Goal: Task Accomplishment & Management: Manage account settings

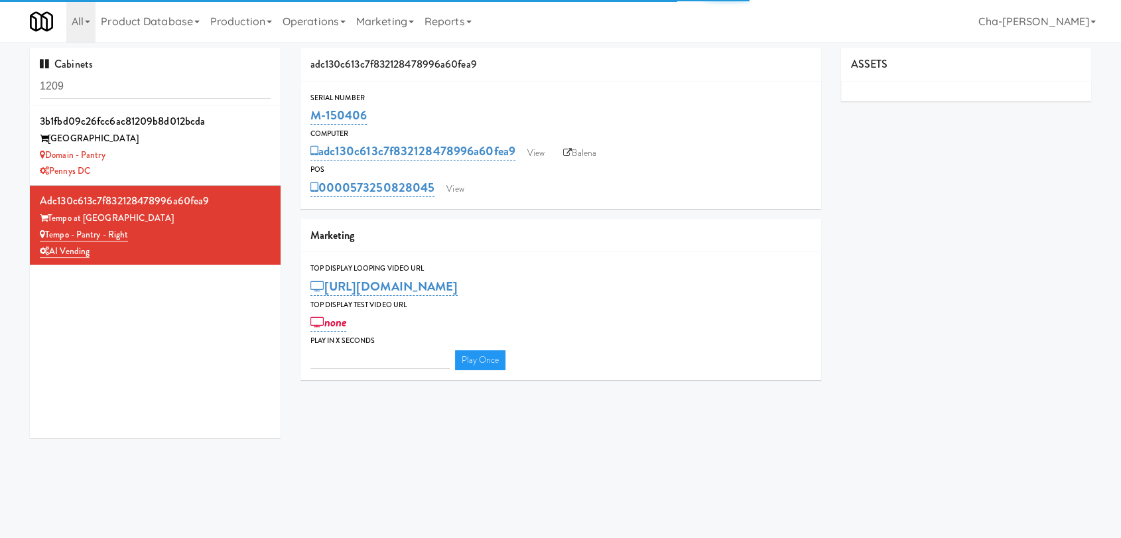
type input "3"
click at [98, 86] on input "1209" at bounding box center [155, 86] width 231 height 25
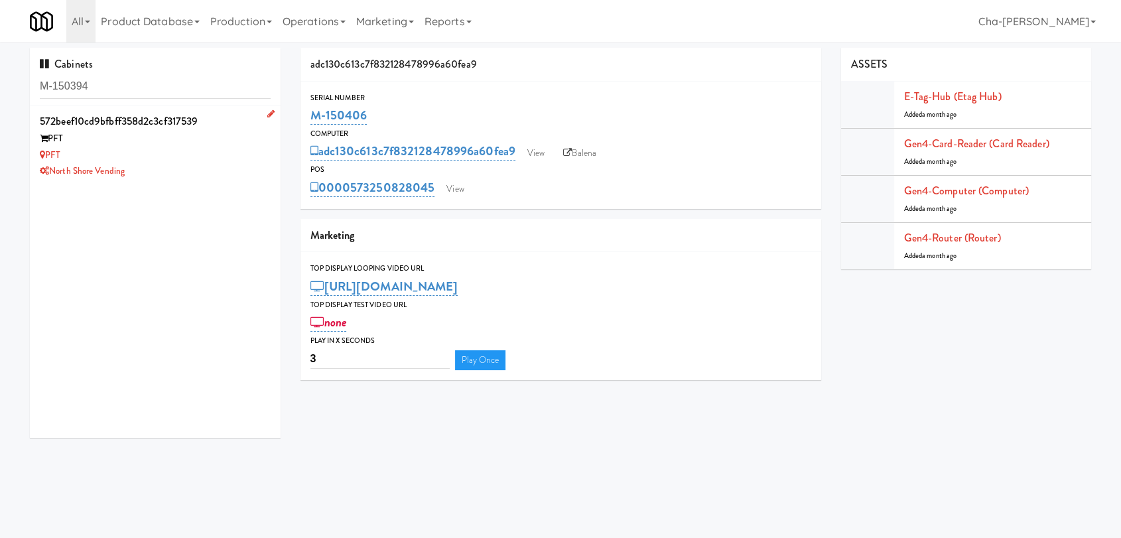
type input "M-150394"
click at [170, 157] on div "PFT" at bounding box center [155, 155] width 231 height 17
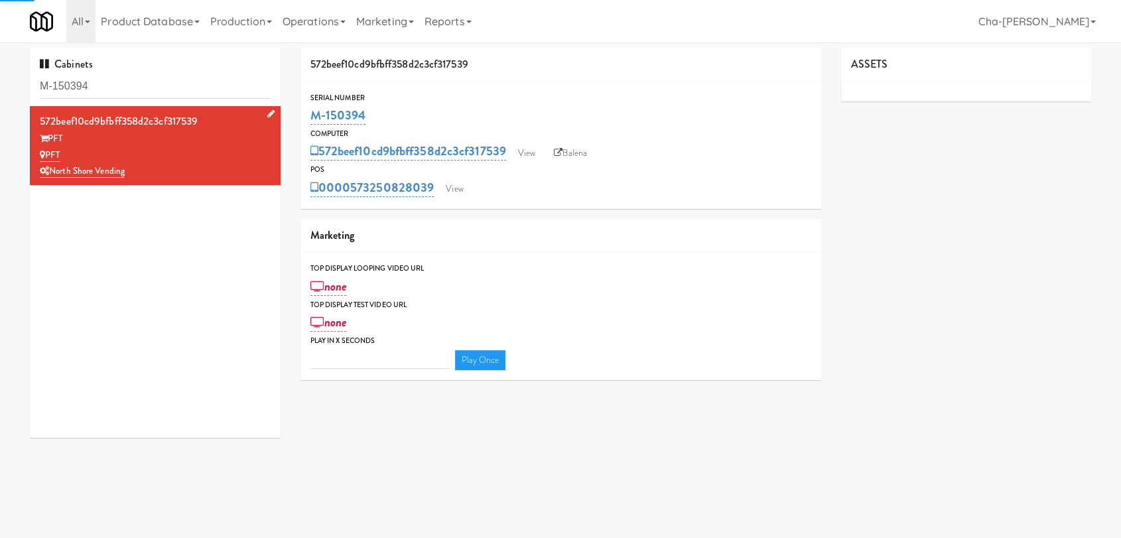
type input "3"
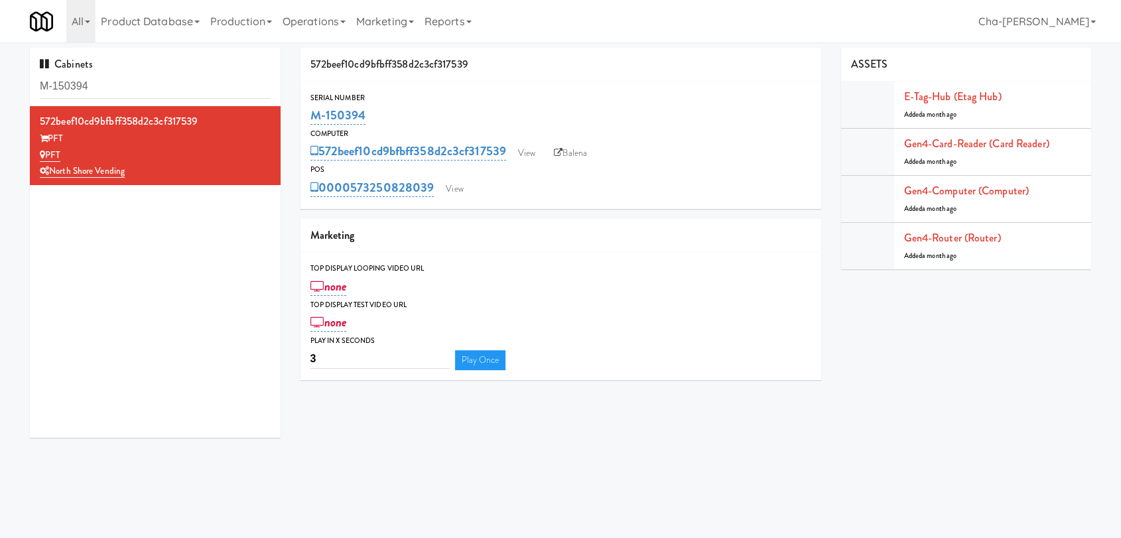
drag, startPoint x: 377, startPoint y: 113, endPoint x: 308, endPoint y: 114, distance: 69.0
click at [308, 114] on div "Serial Number M-150394" at bounding box center [561, 110] width 521 height 36
copy link "M-150394"
click at [582, 157] on link "Balena" at bounding box center [570, 153] width 46 height 20
drag, startPoint x: 132, startPoint y: 154, endPoint x: 48, endPoint y: 151, distance: 84.3
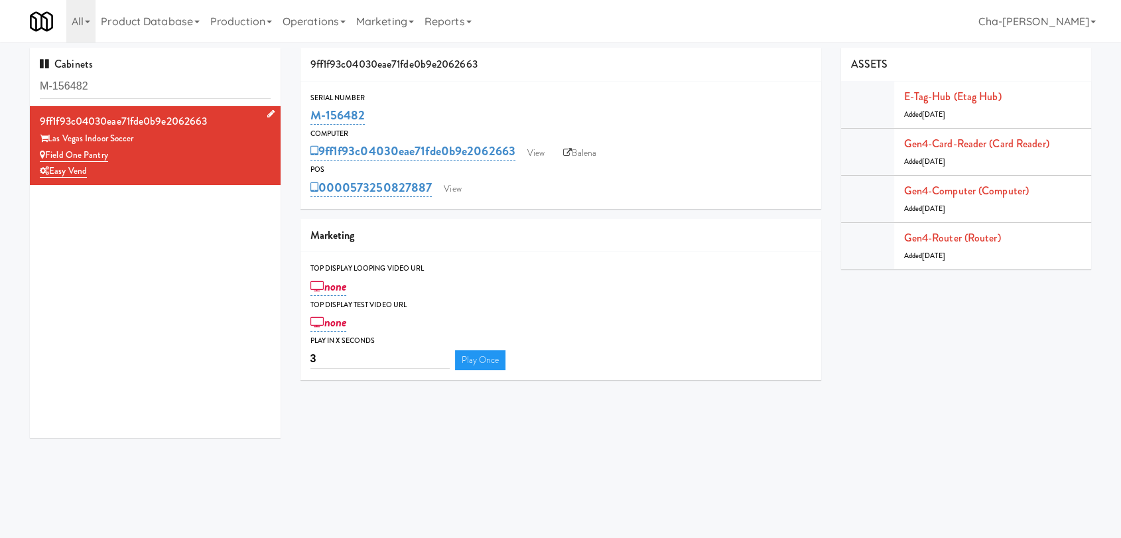
click at [48, 151] on div "Field One Pantry" at bounding box center [155, 155] width 231 height 17
copy link "Field One Pantry"
click at [324, 30] on link "Operations" at bounding box center [314, 21] width 74 height 42
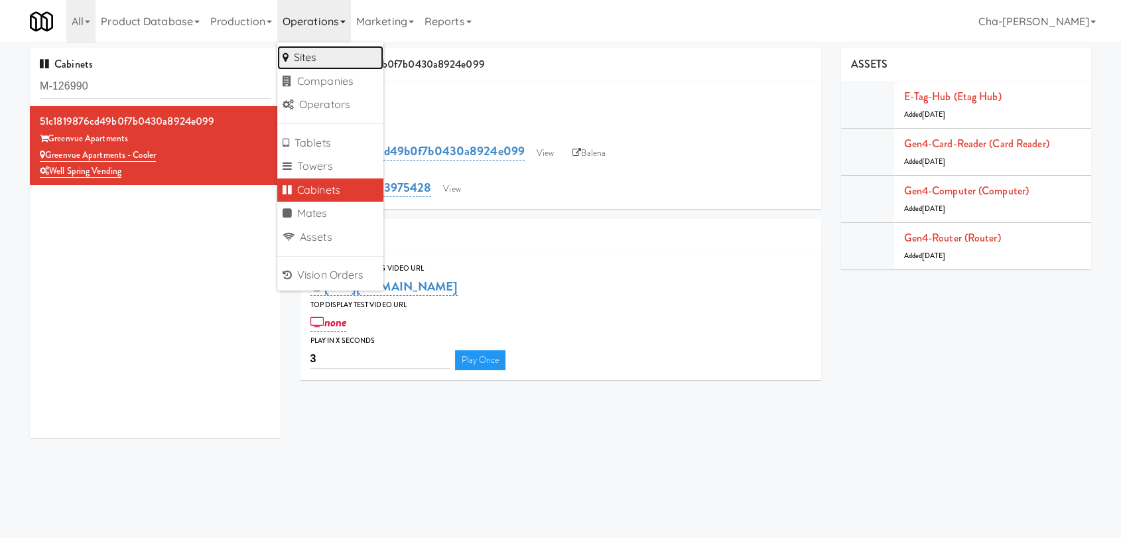
click at [320, 55] on link "Sites" at bounding box center [330, 58] width 106 height 24
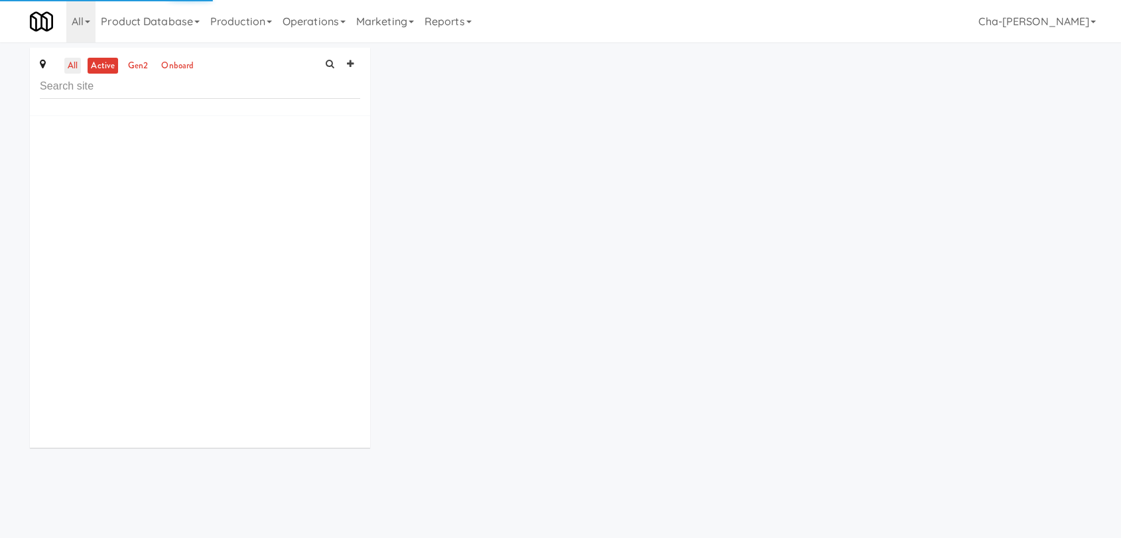
click at [74, 64] on link "all" at bounding box center [72, 66] width 17 height 17
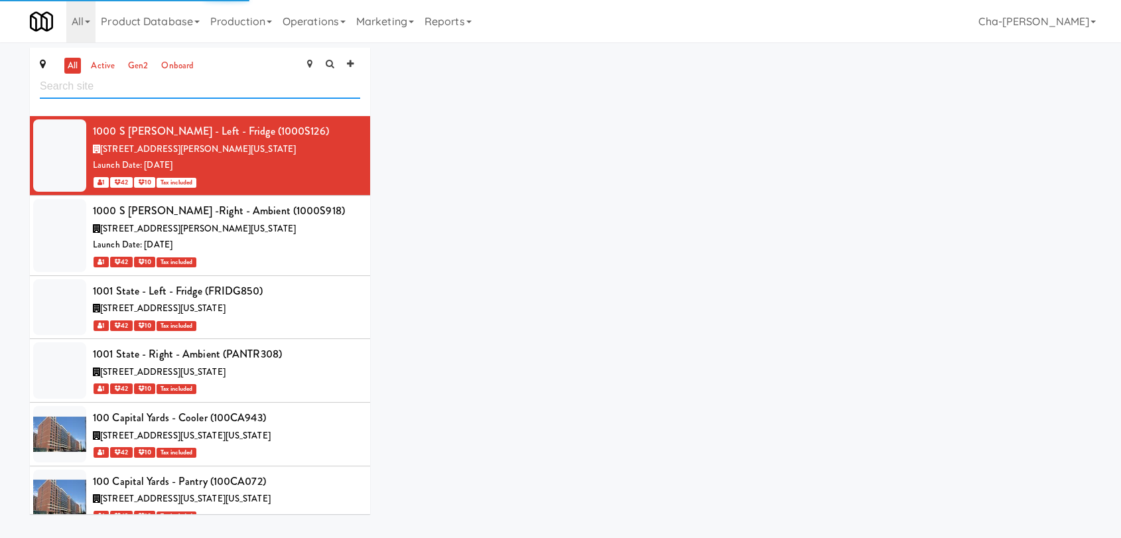
click at [121, 91] on input "text" at bounding box center [200, 86] width 320 height 25
paste input "Field One Pantry"
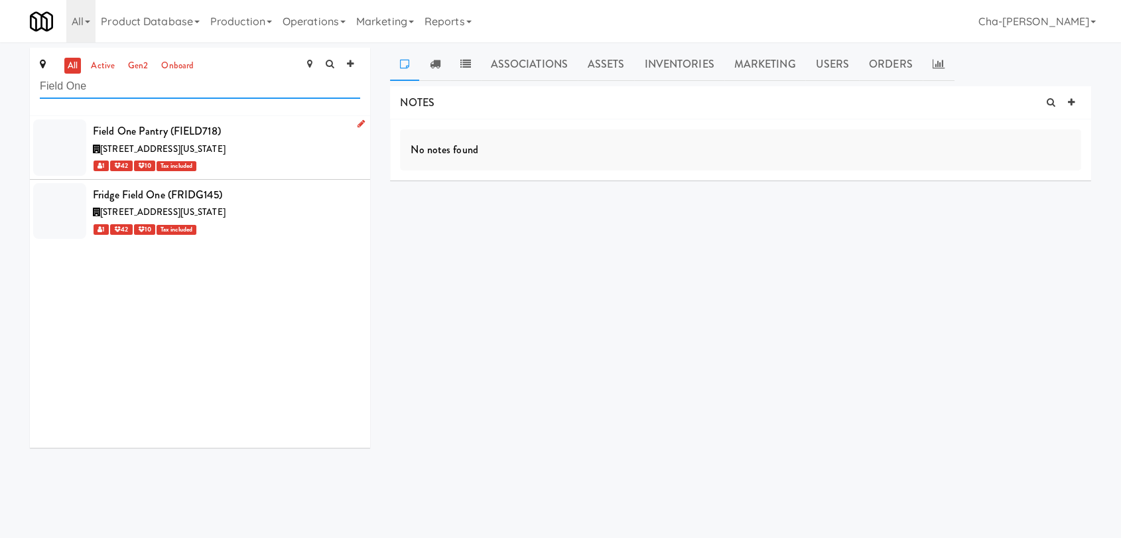
type input "Field One"
click at [358, 119] on icon at bounding box center [361, 123] width 7 height 9
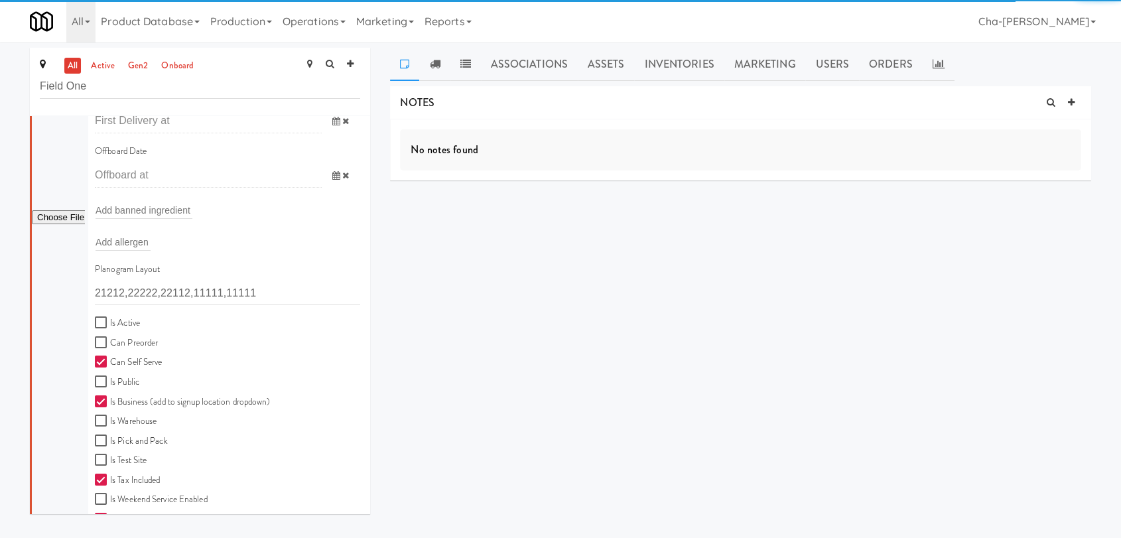
scroll to position [295, 0]
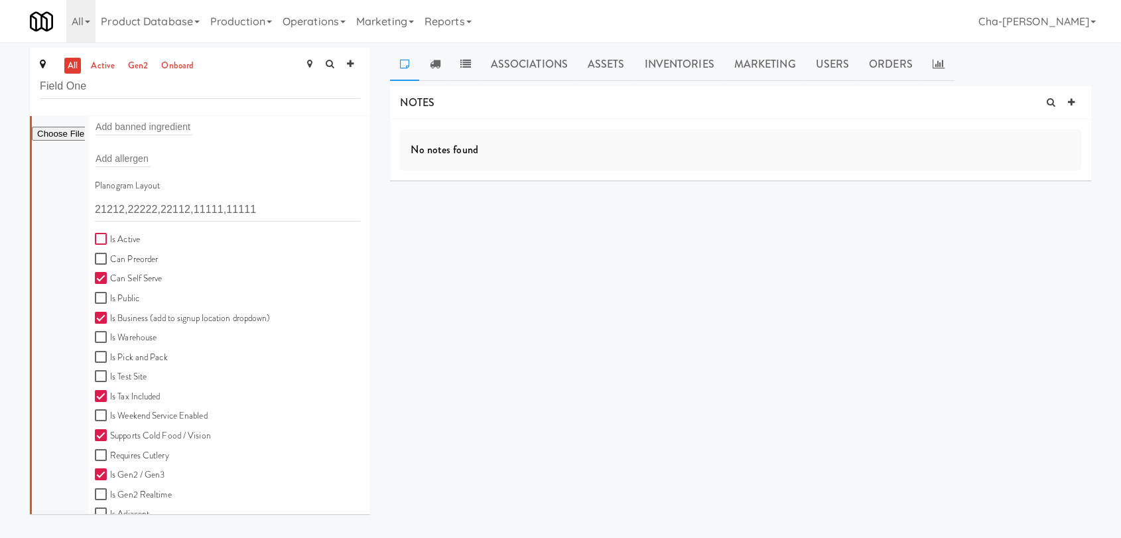
click at [105, 238] on input "Is Active" at bounding box center [102, 239] width 15 height 11
checkbox input "true"
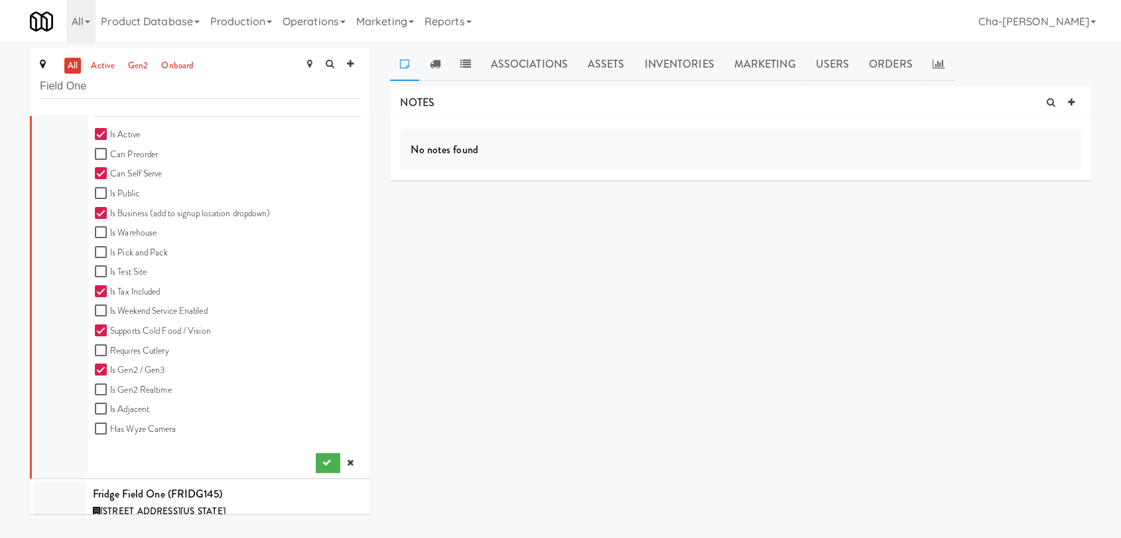
scroll to position [427, 0]
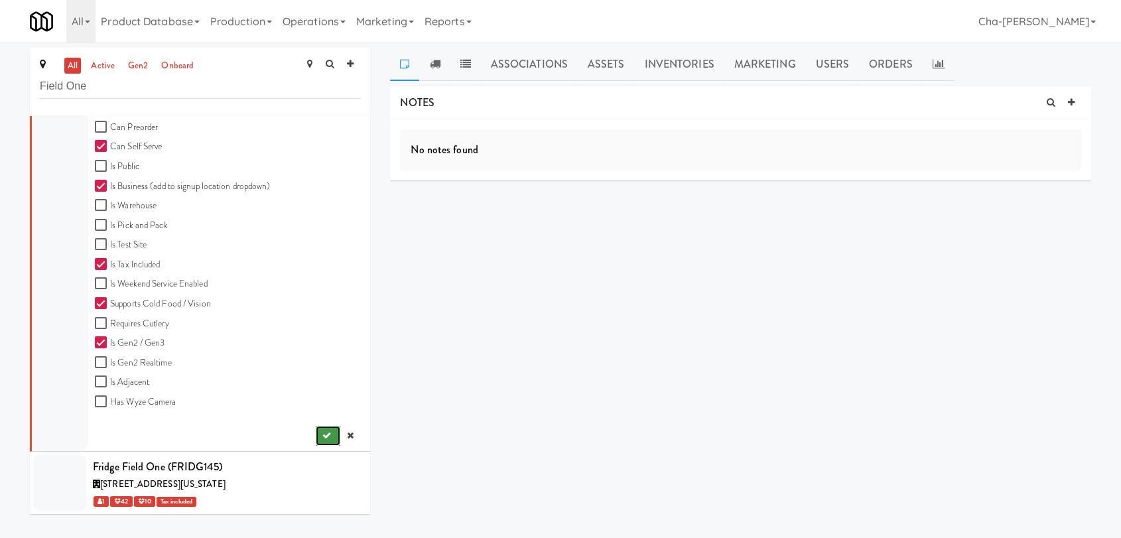
click at [316, 442] on button "submit" at bounding box center [328, 436] width 25 height 20
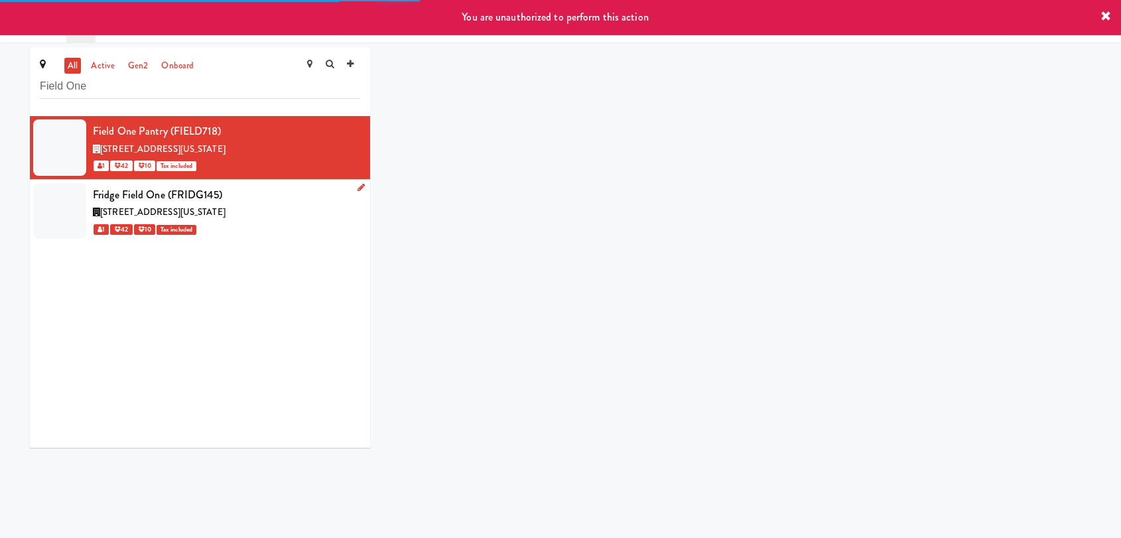
click at [358, 186] on icon at bounding box center [361, 187] width 7 height 9
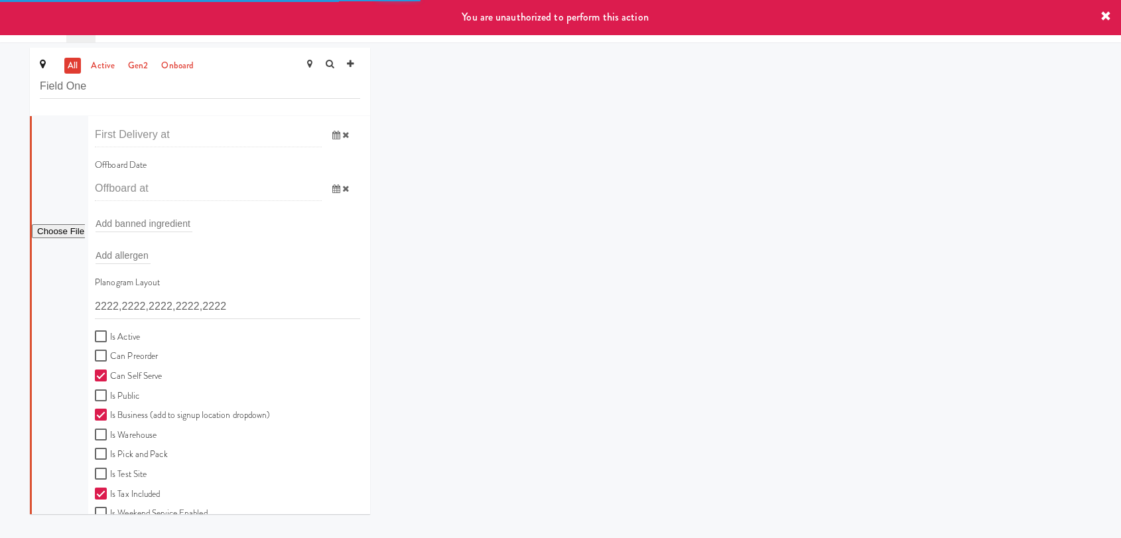
scroll to position [295, 0]
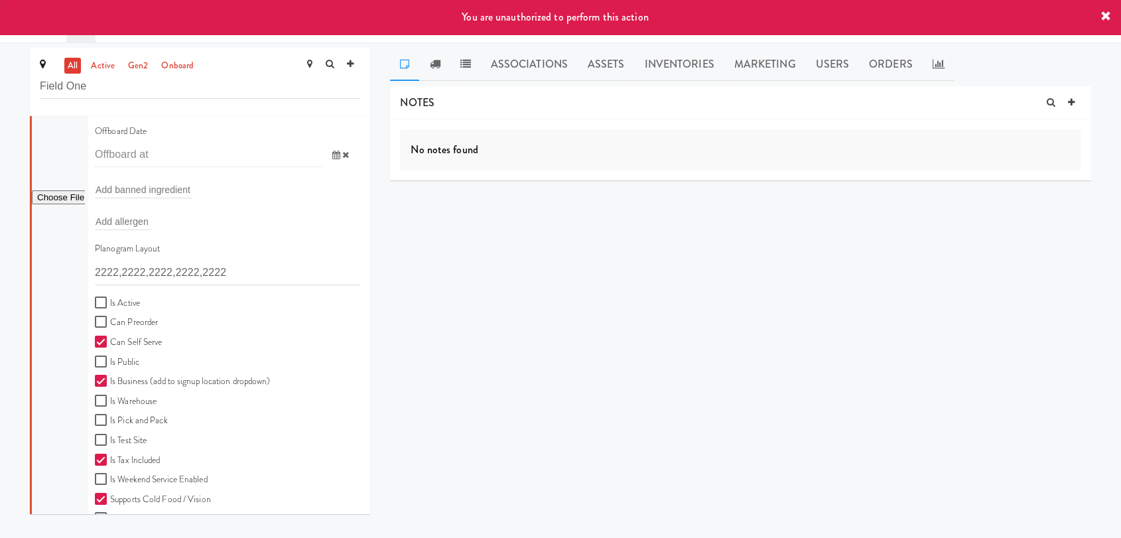
click at [112, 305] on label "Is Active" at bounding box center [117, 303] width 45 height 17
click at [110, 305] on input "Is Active" at bounding box center [102, 303] width 15 height 11
checkbox input "true"
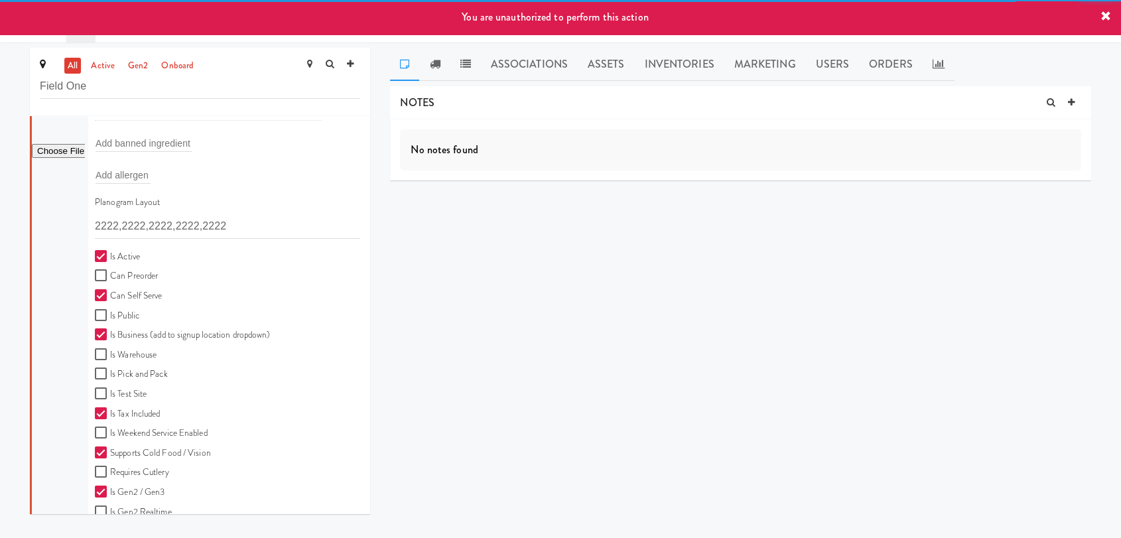
scroll to position [431, 0]
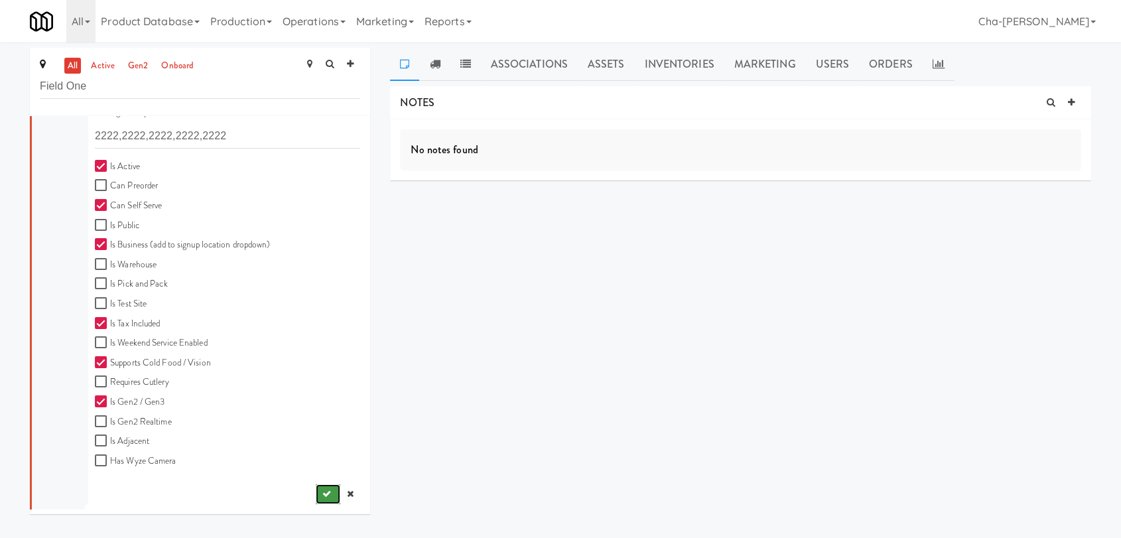
click at [322, 496] on icon "submit" at bounding box center [326, 494] width 9 height 9
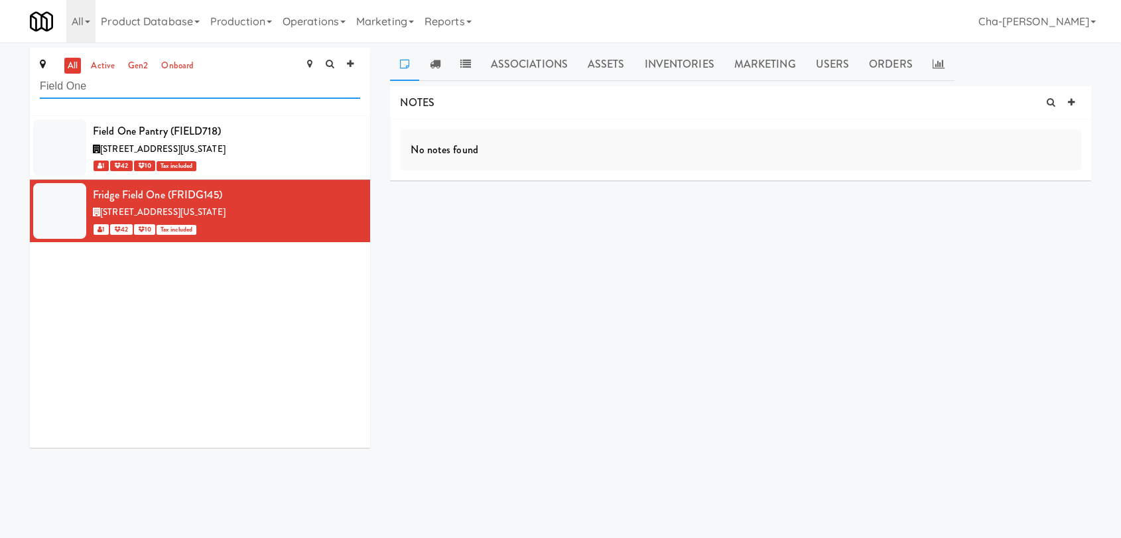
click at [115, 88] on input "Field One" at bounding box center [200, 86] width 320 height 25
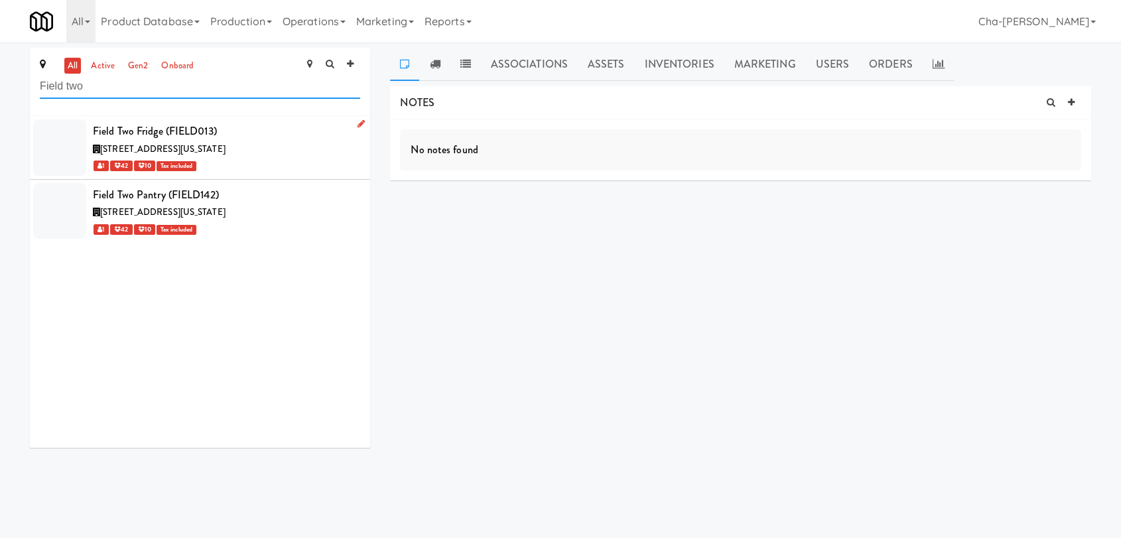
type input "Field two"
click at [358, 123] on icon at bounding box center [361, 123] width 7 height 9
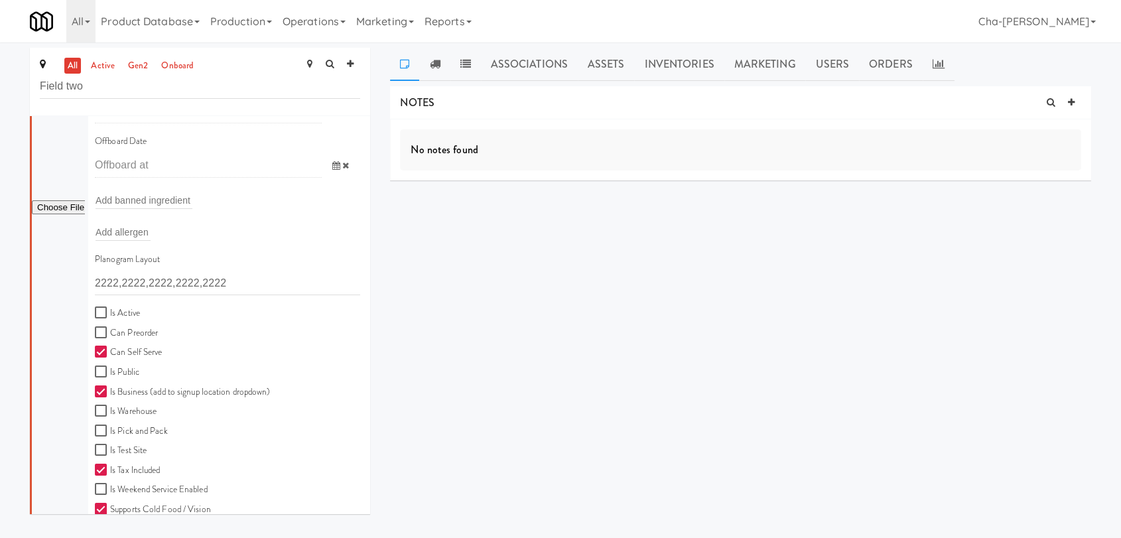
click at [118, 315] on label "Is Active" at bounding box center [117, 313] width 45 height 17
click at [110, 315] on input "Is Active" at bounding box center [102, 313] width 15 height 11
checkbox input "true"
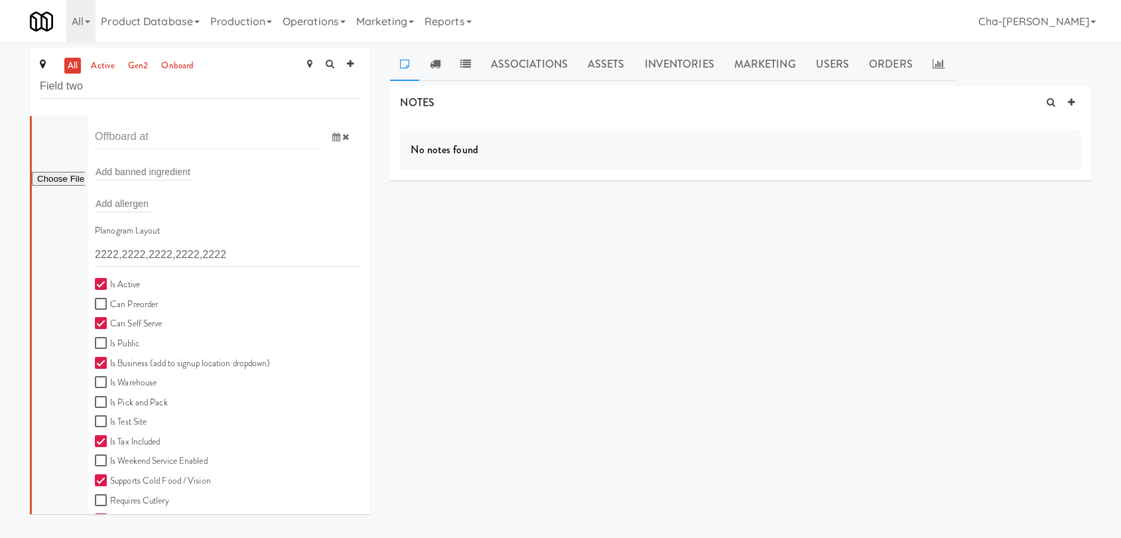
scroll to position [427, 0]
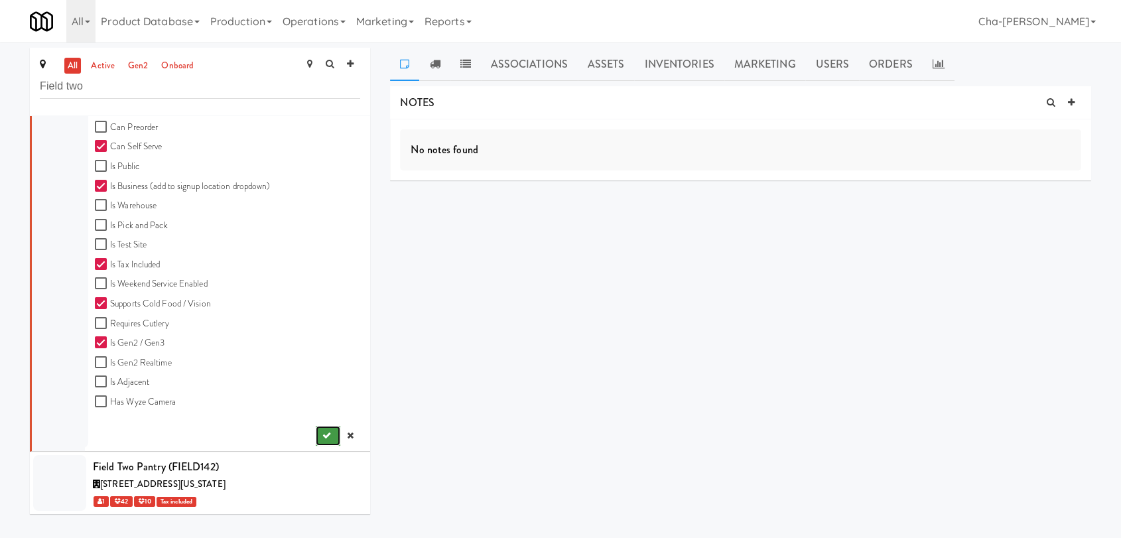
click at [319, 437] on button "submit" at bounding box center [328, 436] width 25 height 20
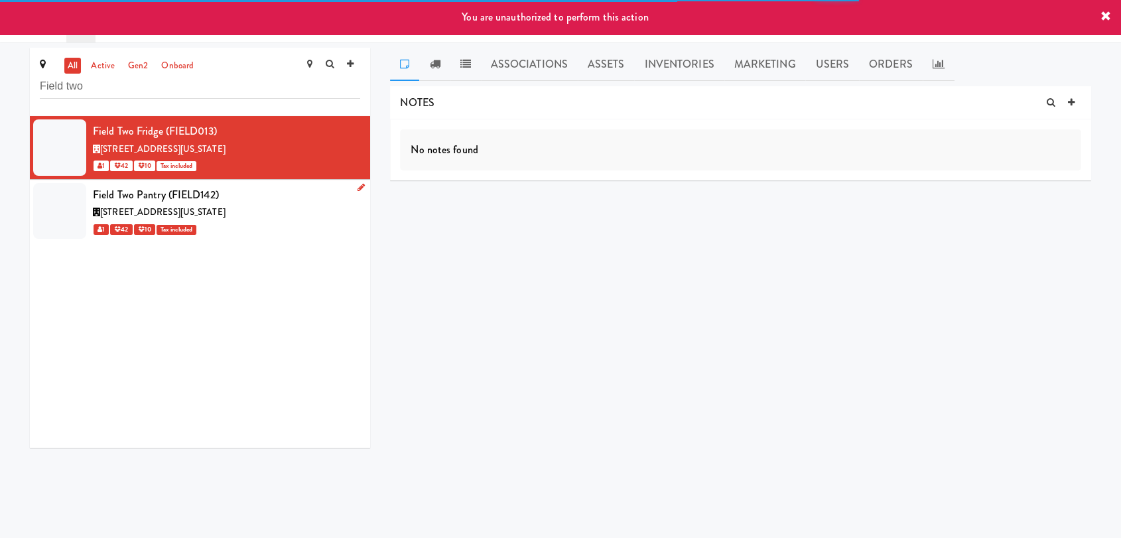
click at [358, 186] on icon at bounding box center [361, 187] width 7 height 9
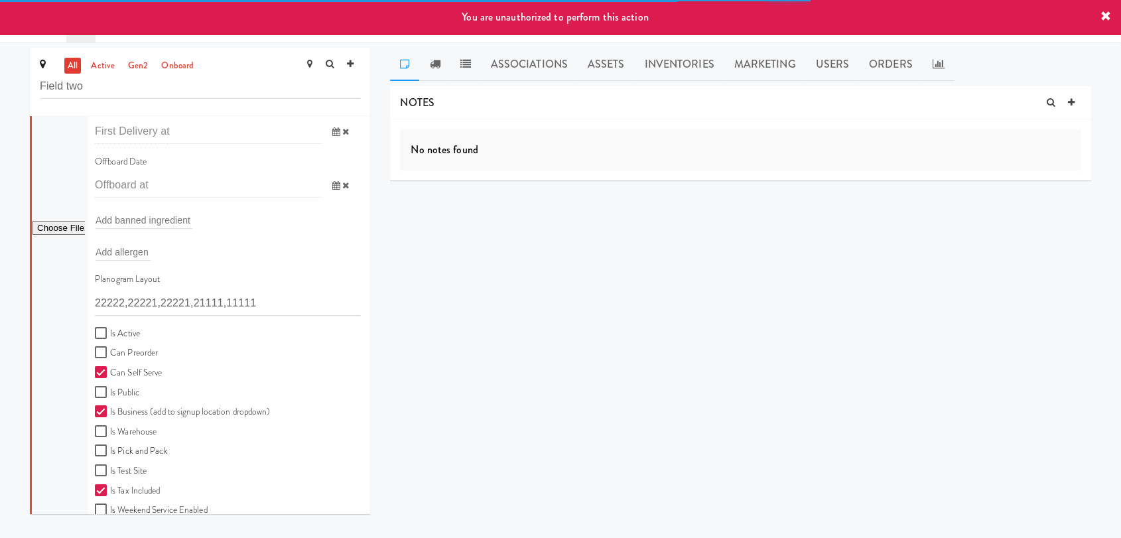
scroll to position [295, 0]
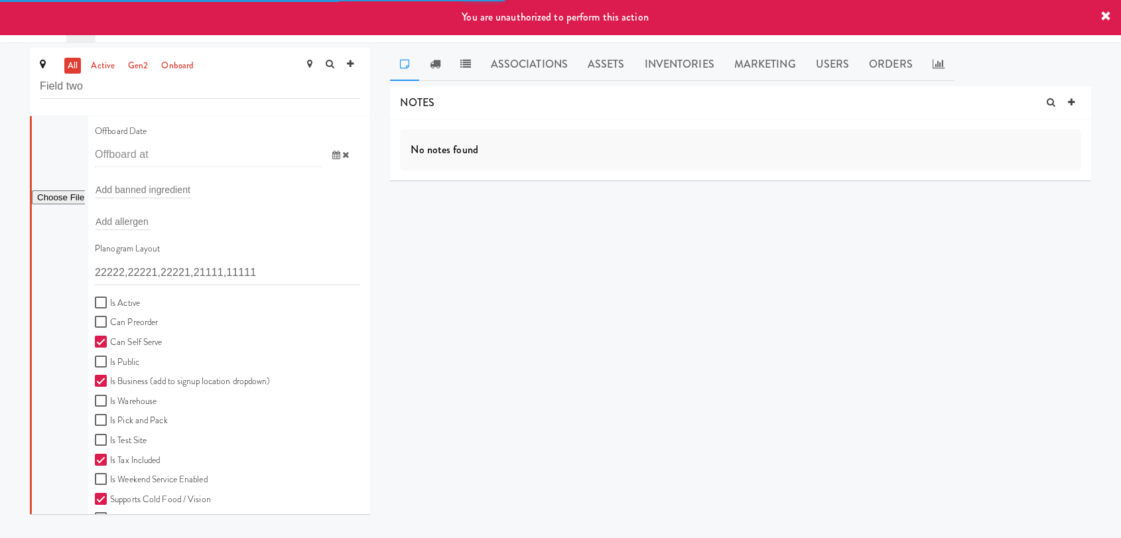
click at [122, 295] on label "Is Active" at bounding box center [117, 303] width 45 height 17
click at [110, 298] on input "Is Active" at bounding box center [102, 303] width 15 height 11
checkbox input "true"
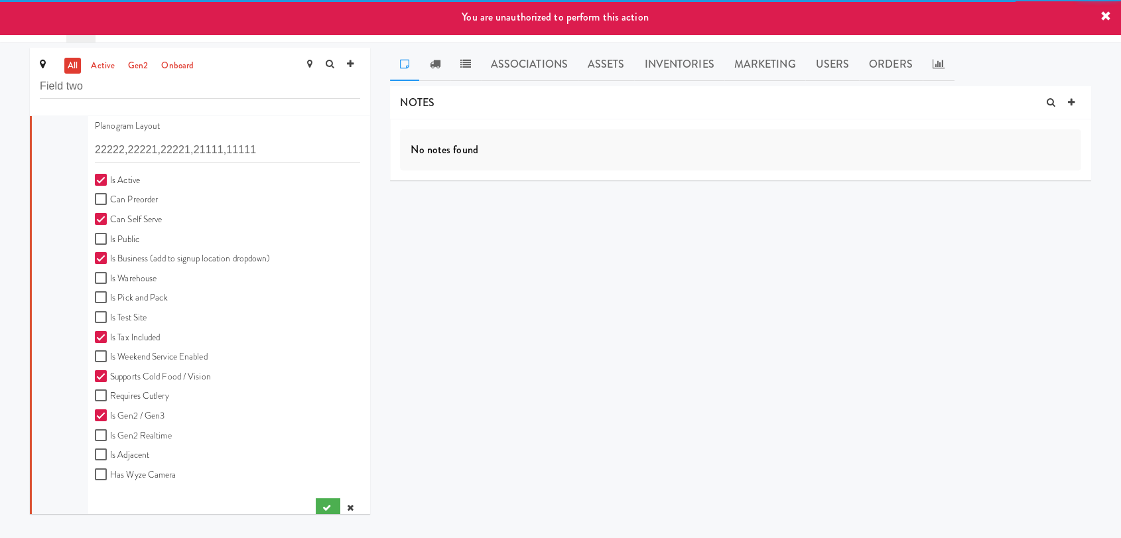
scroll to position [431, 0]
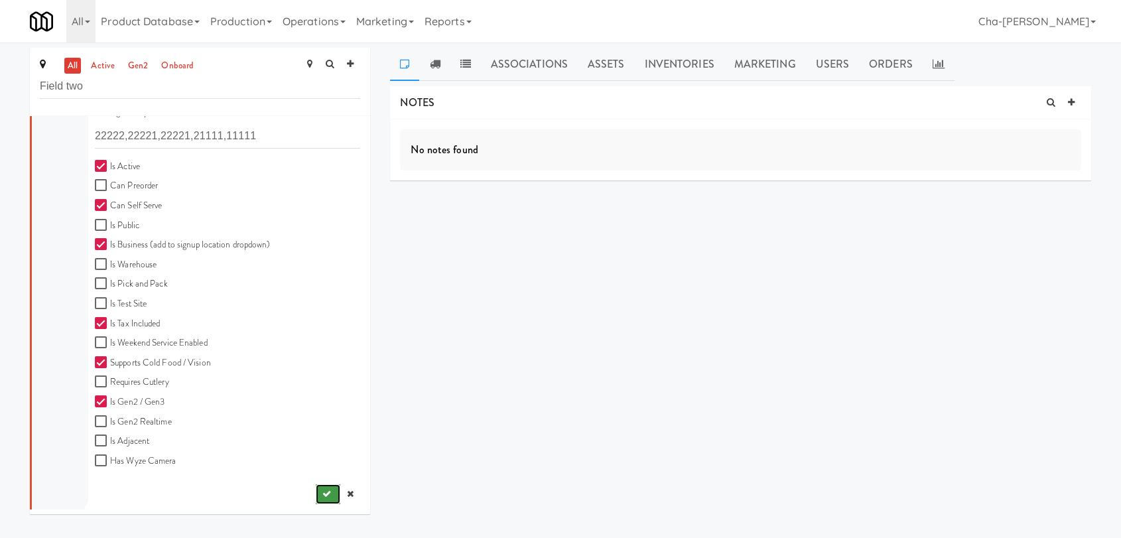
click at [316, 490] on button "submit" at bounding box center [328, 494] width 25 height 20
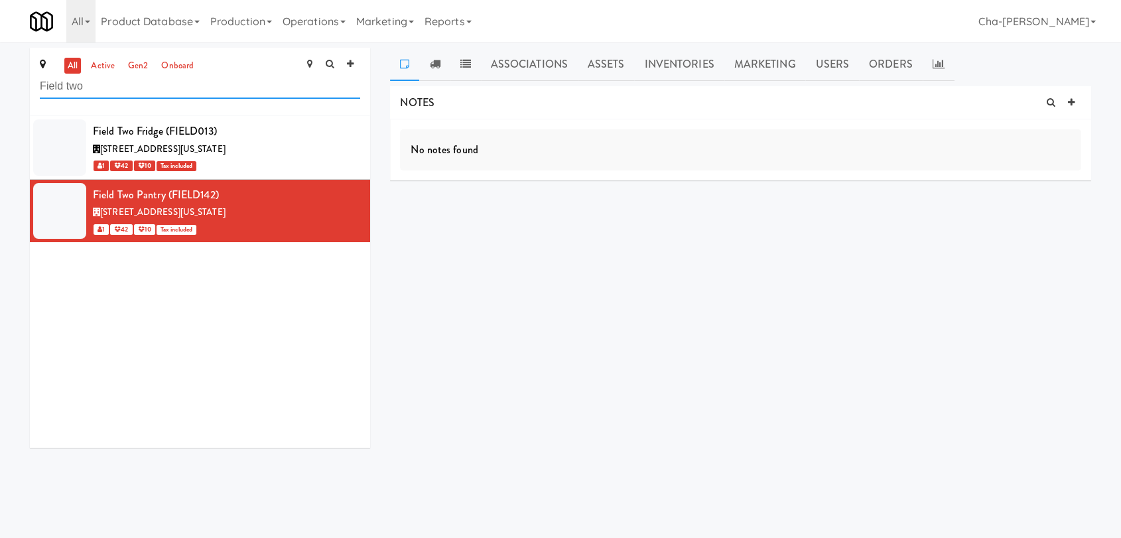
click at [92, 86] on input "Field two" at bounding box center [200, 86] width 320 height 25
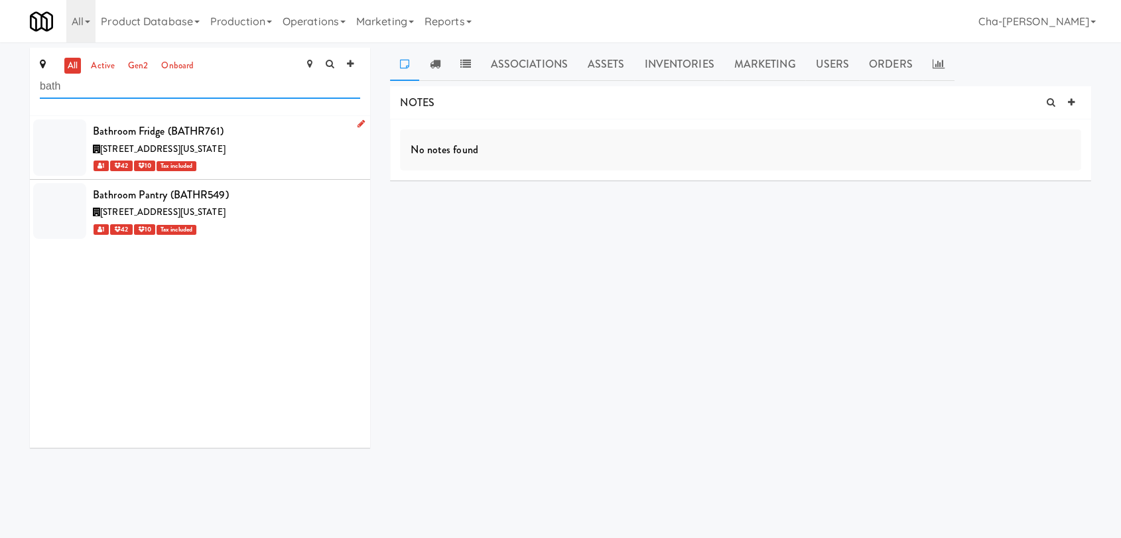
type input "bath"
click at [358, 123] on icon at bounding box center [361, 123] width 7 height 9
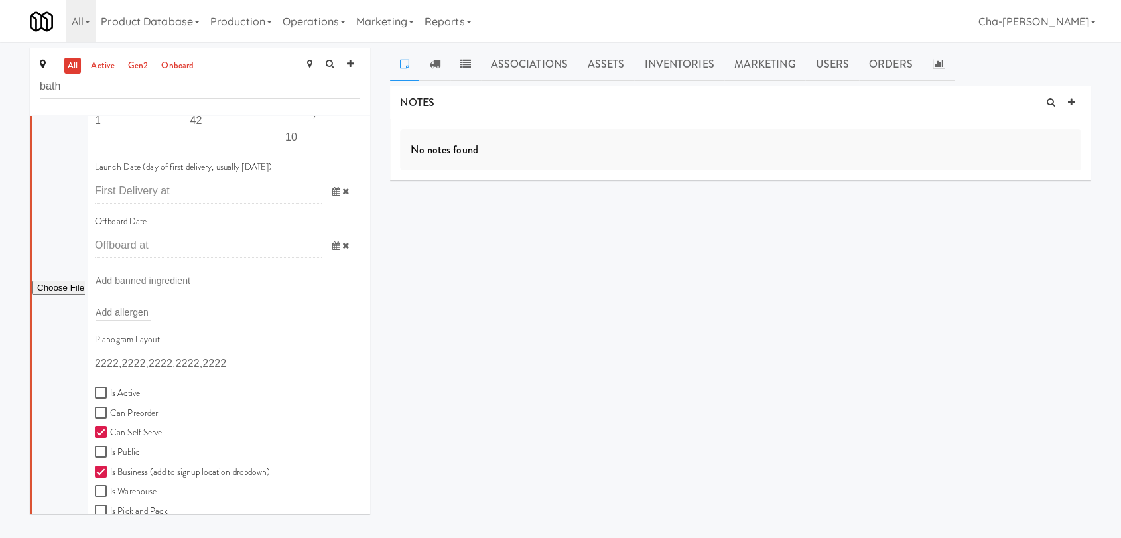
scroll to position [147, 0]
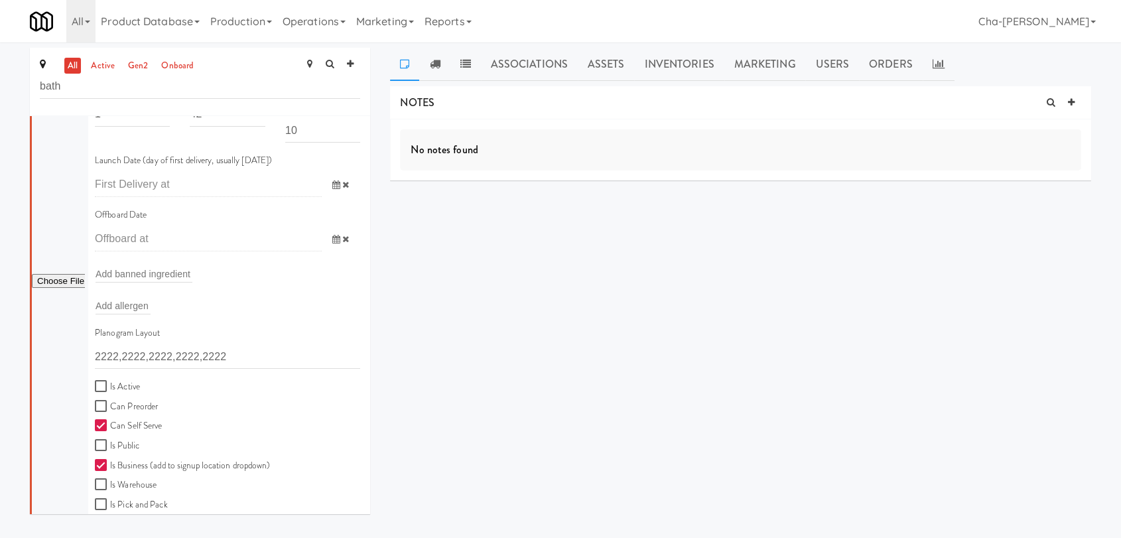
click at [126, 383] on label "Is Active" at bounding box center [117, 387] width 45 height 17
click at [110, 383] on input "Is Active" at bounding box center [102, 386] width 15 height 11
checkbox input "true"
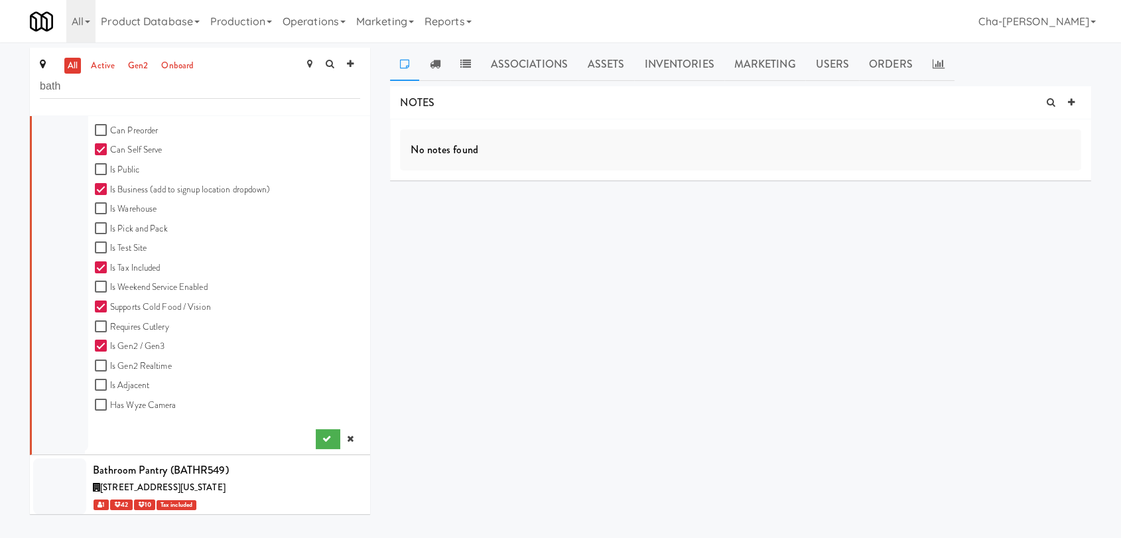
scroll to position [427, 0]
click at [322, 433] on icon "submit" at bounding box center [326, 435] width 9 height 9
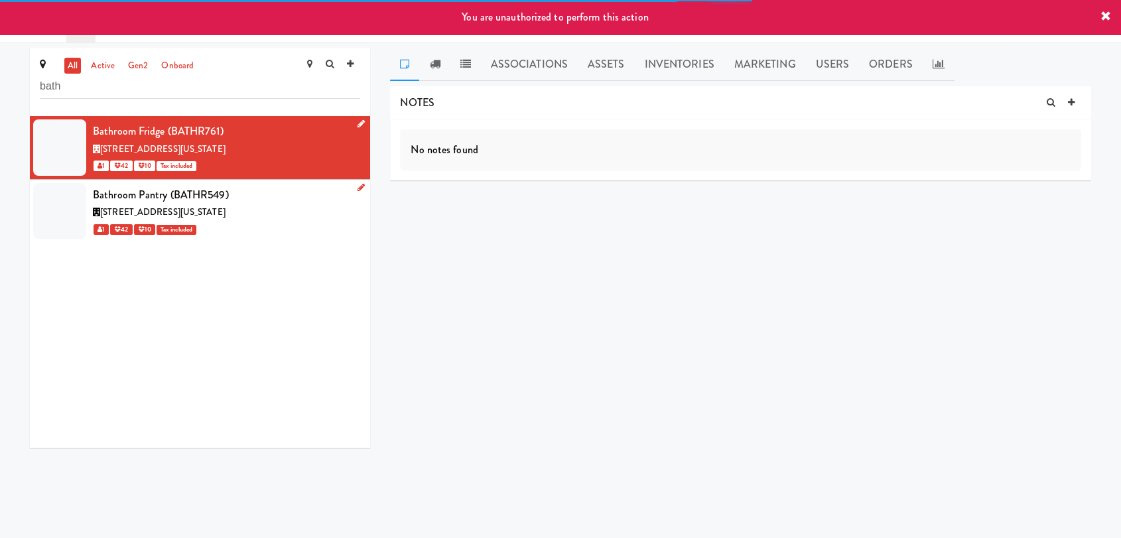
click at [358, 185] on icon at bounding box center [361, 187] width 7 height 9
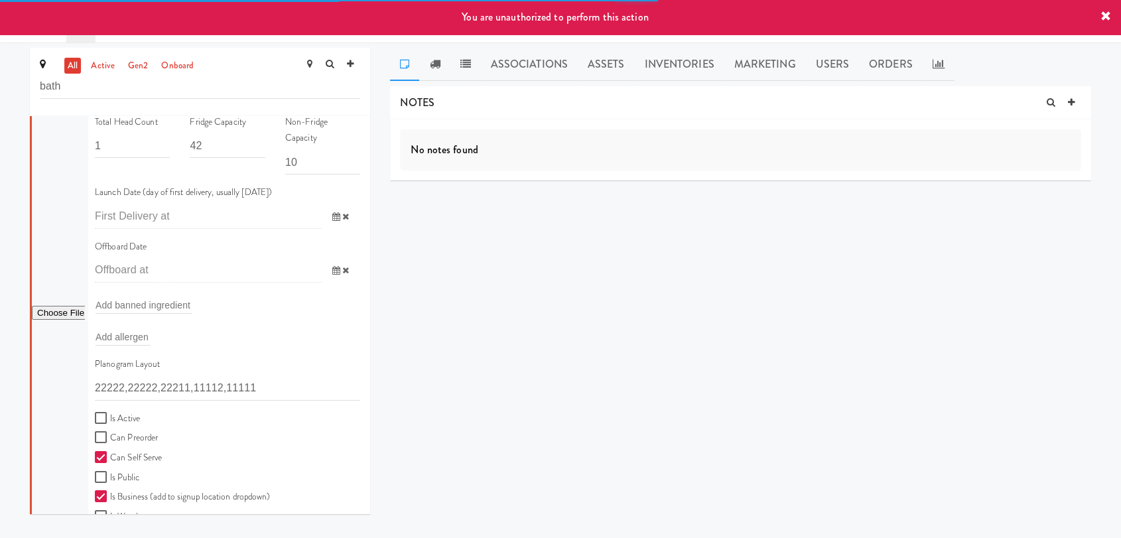
scroll to position [295, 0]
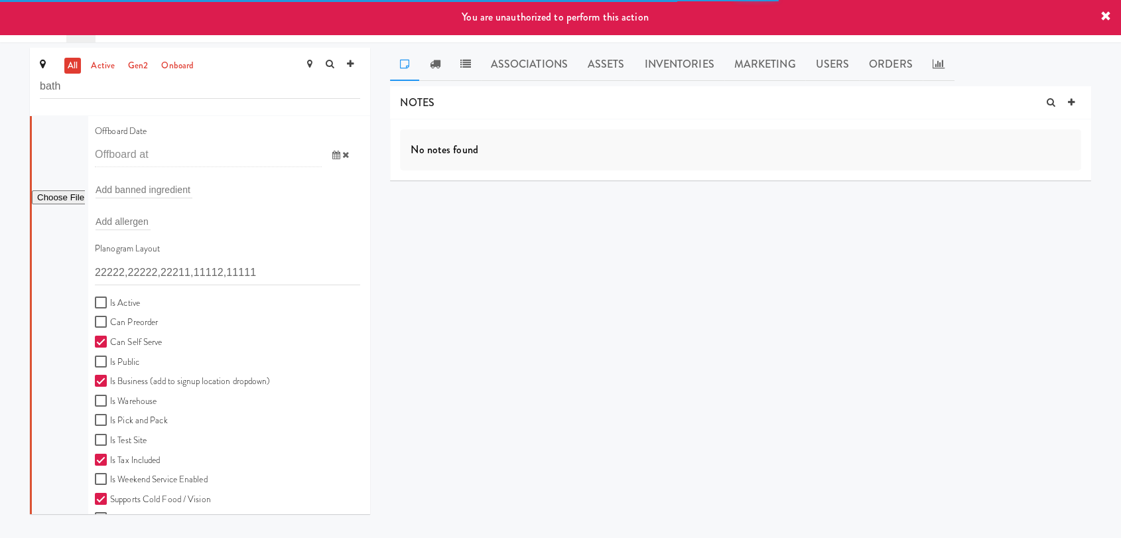
click at [112, 301] on label "Is Active" at bounding box center [117, 303] width 45 height 17
click at [110, 301] on input "Is Active" at bounding box center [102, 303] width 15 height 11
checkbox input "true"
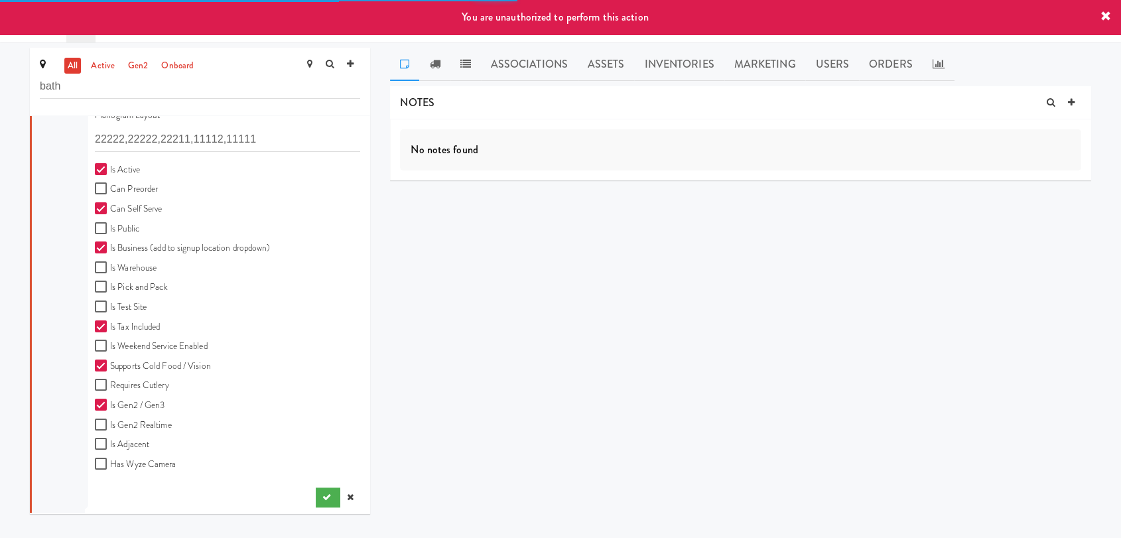
scroll to position [431, 0]
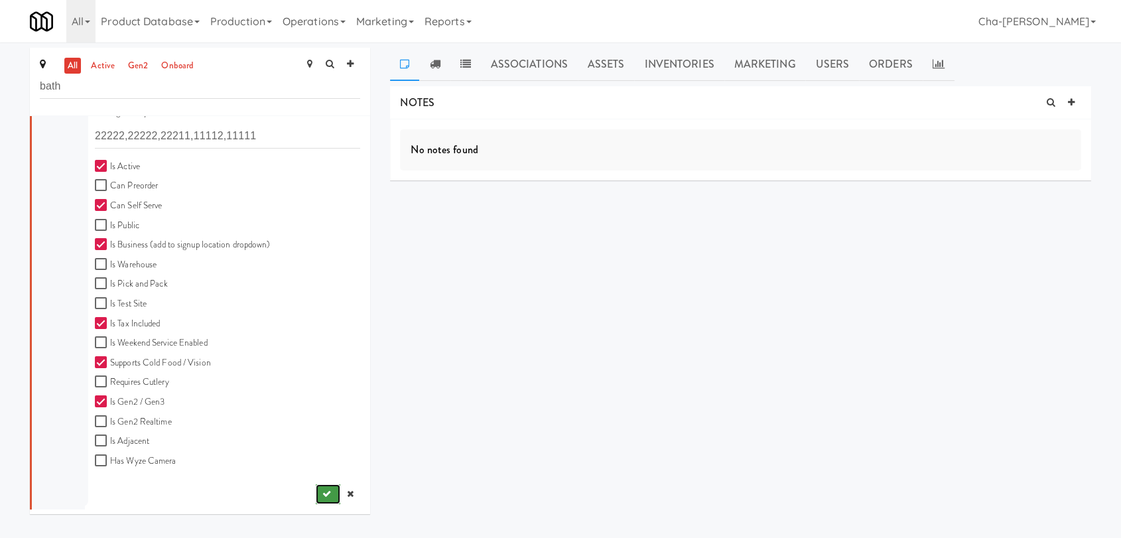
click at [316, 491] on button "submit" at bounding box center [328, 494] width 25 height 20
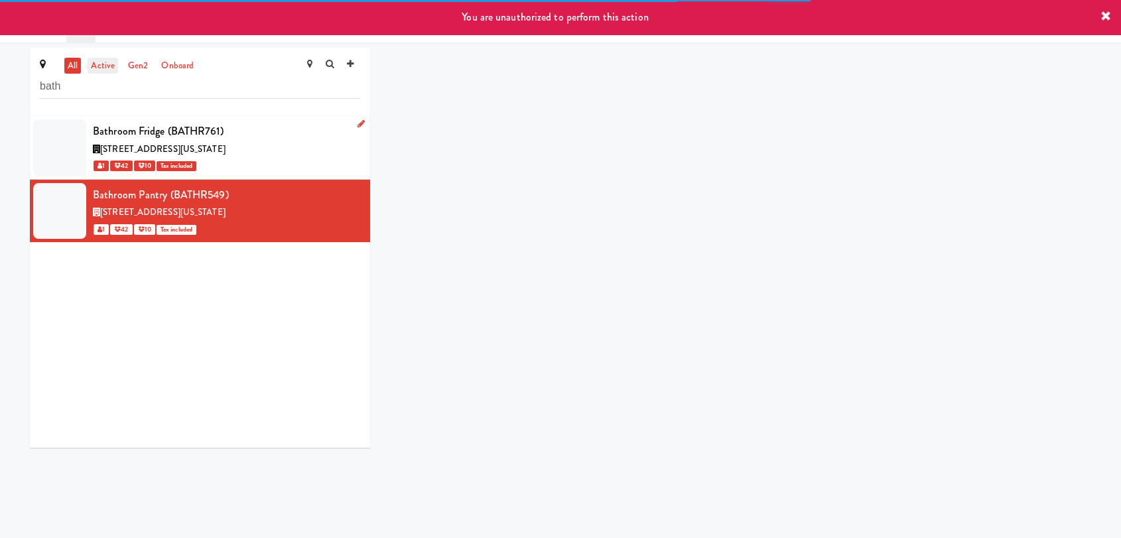
click at [101, 68] on link "active" at bounding box center [103, 66] width 31 height 17
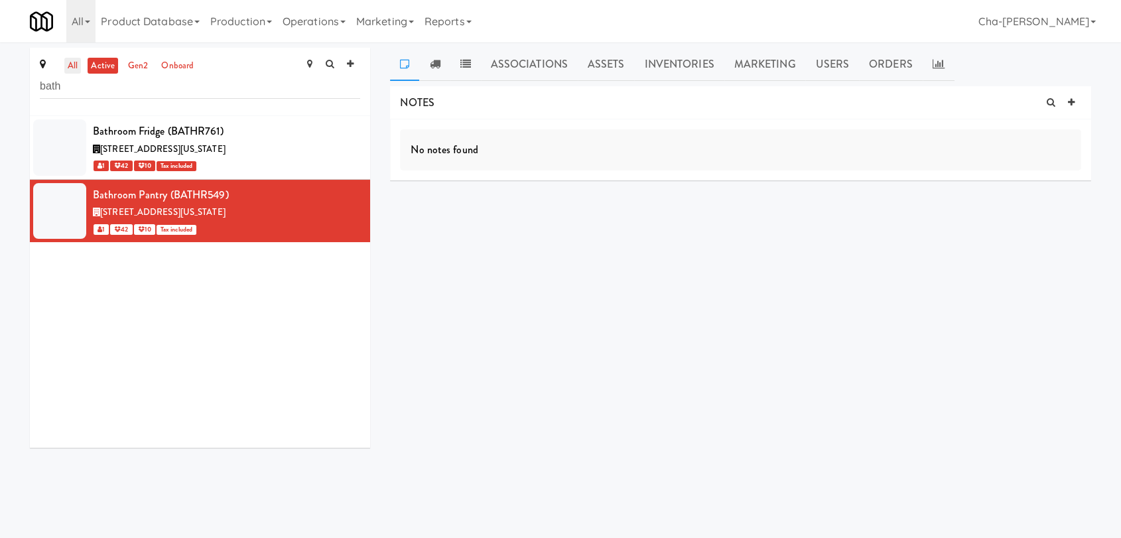
click at [75, 58] on link "all" at bounding box center [72, 66] width 17 height 17
click at [113, 90] on input "bath" at bounding box center [200, 86] width 320 height 25
paste input "PFT"
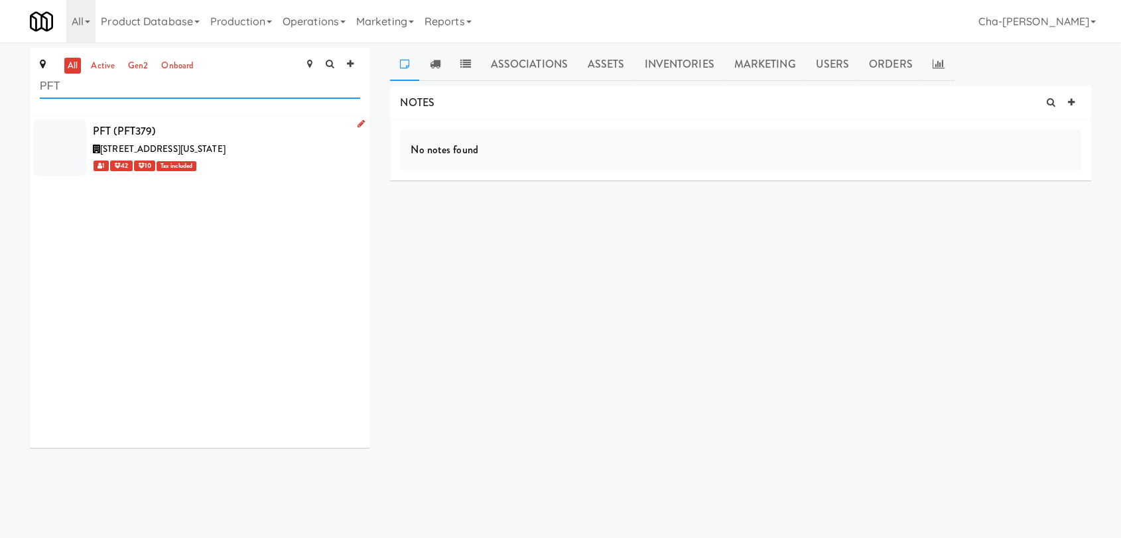
type input "PFT"
click at [358, 123] on icon at bounding box center [361, 123] width 7 height 9
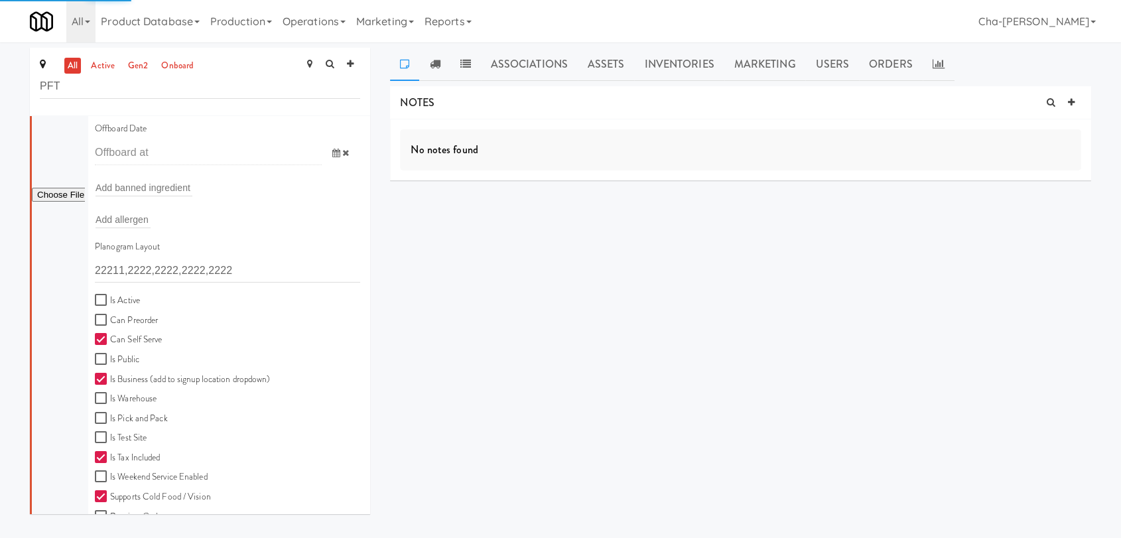
scroll to position [295, 0]
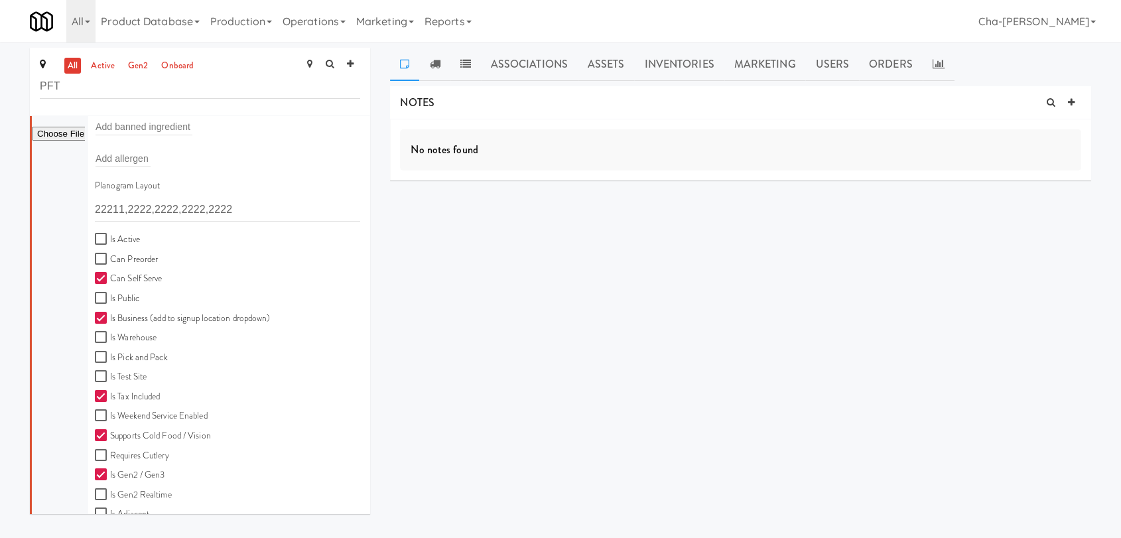
click at [117, 236] on label "Is Active" at bounding box center [117, 240] width 45 height 17
click at [110, 236] on input "Is Active" at bounding box center [102, 239] width 15 height 11
checkbox input "true"
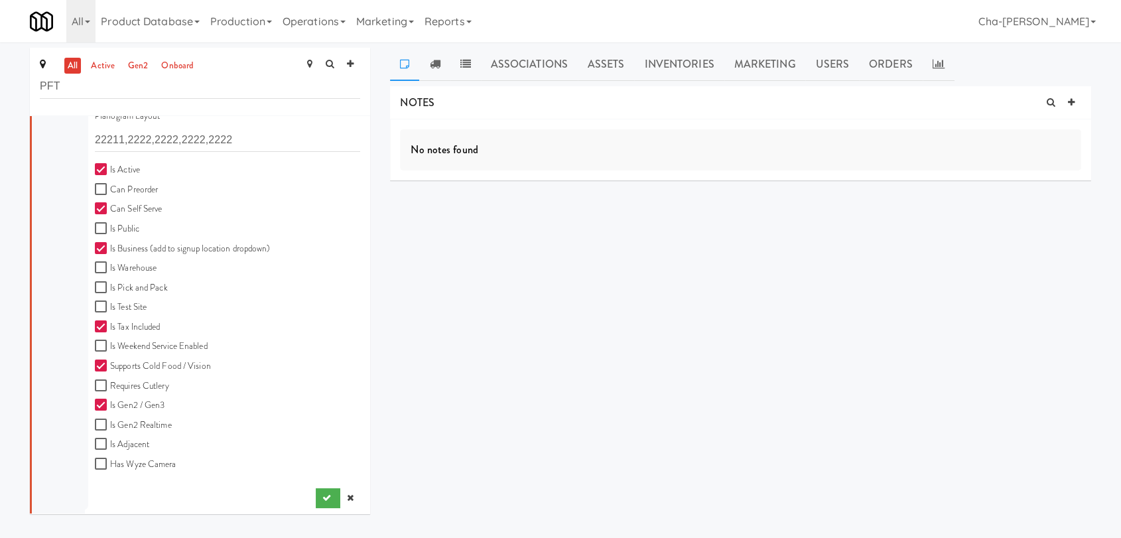
scroll to position [368, 0]
click at [322, 492] on icon "submit" at bounding box center [326, 494] width 9 height 9
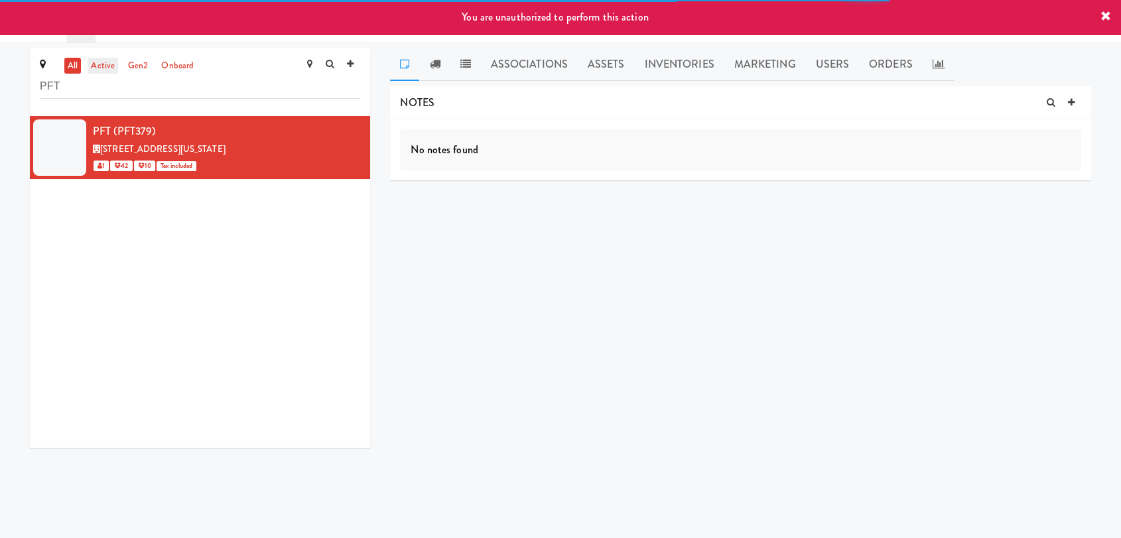
click at [101, 60] on link "active" at bounding box center [103, 66] width 31 height 17
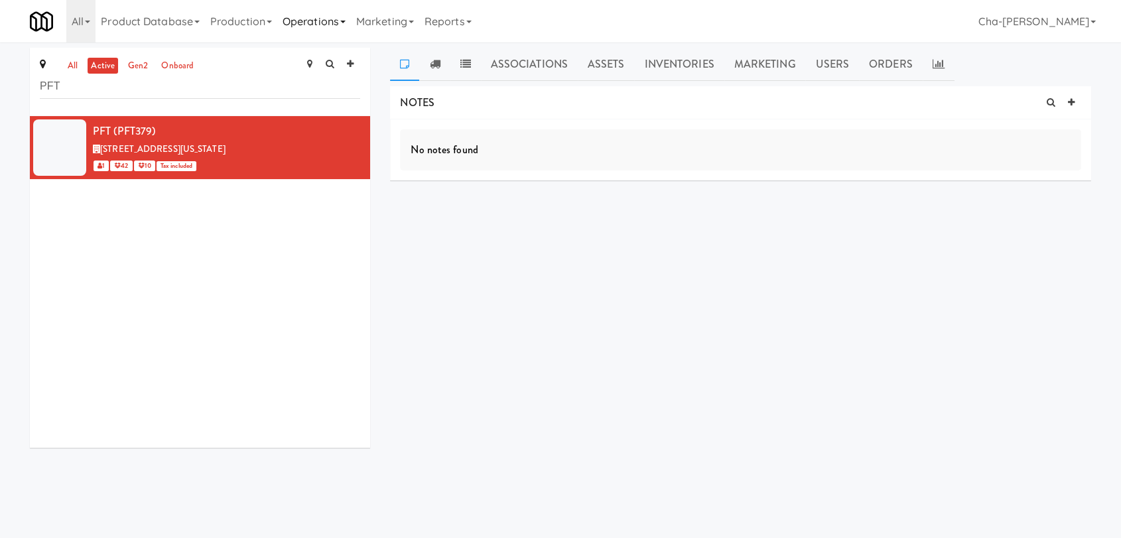
click at [324, 21] on link "Operations" at bounding box center [314, 21] width 74 height 42
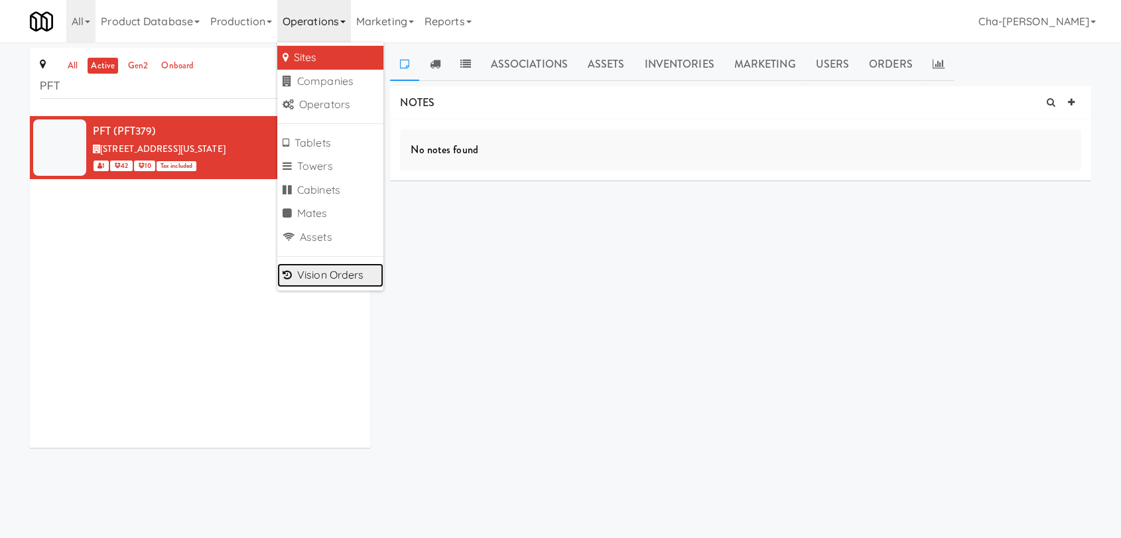
click at [326, 275] on link "Vision Orders" at bounding box center [330, 275] width 106 height 24
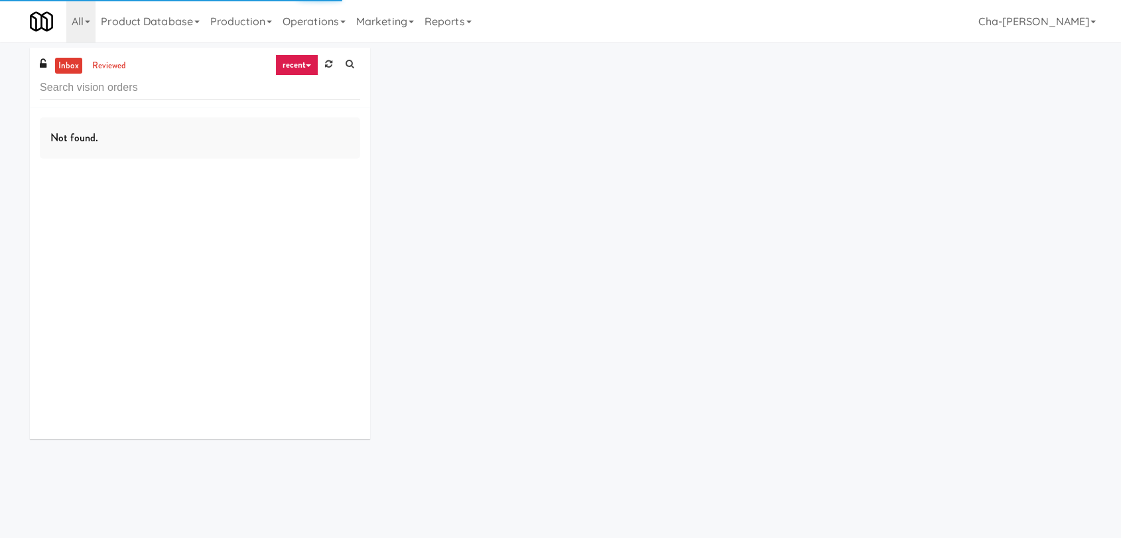
click at [113, 87] on input "text" at bounding box center [200, 88] width 320 height 25
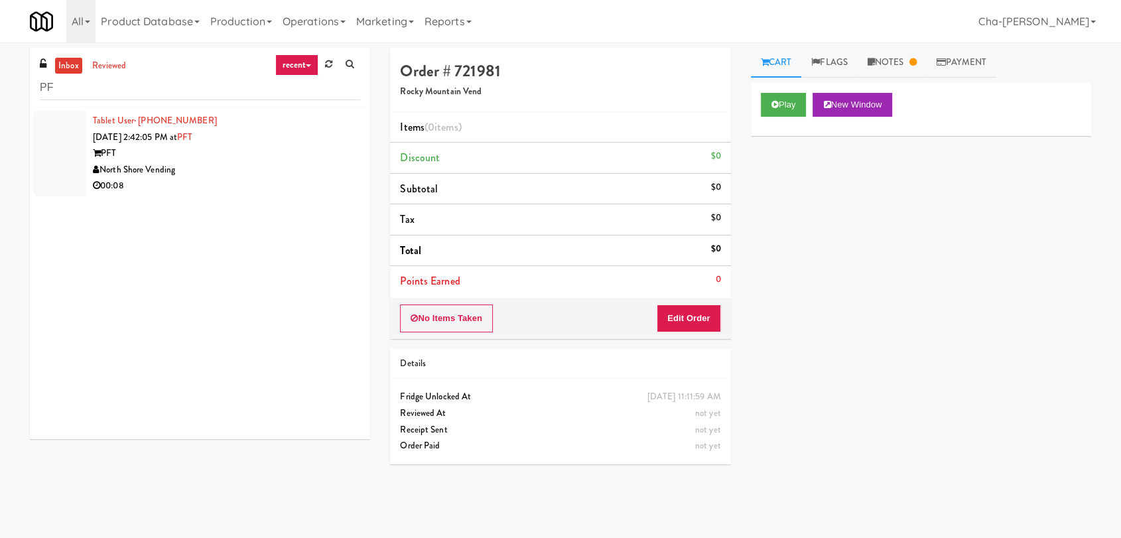
type input "PF"
click at [212, 147] on div "PFT" at bounding box center [226, 153] width 267 height 17
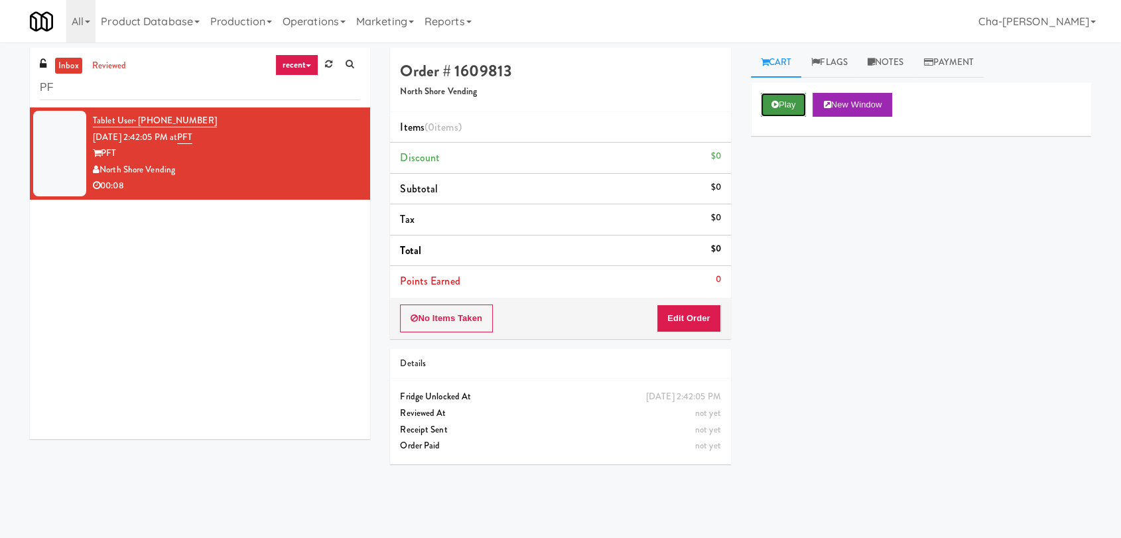
click at [764, 103] on button "Play" at bounding box center [784, 105] width 46 height 24
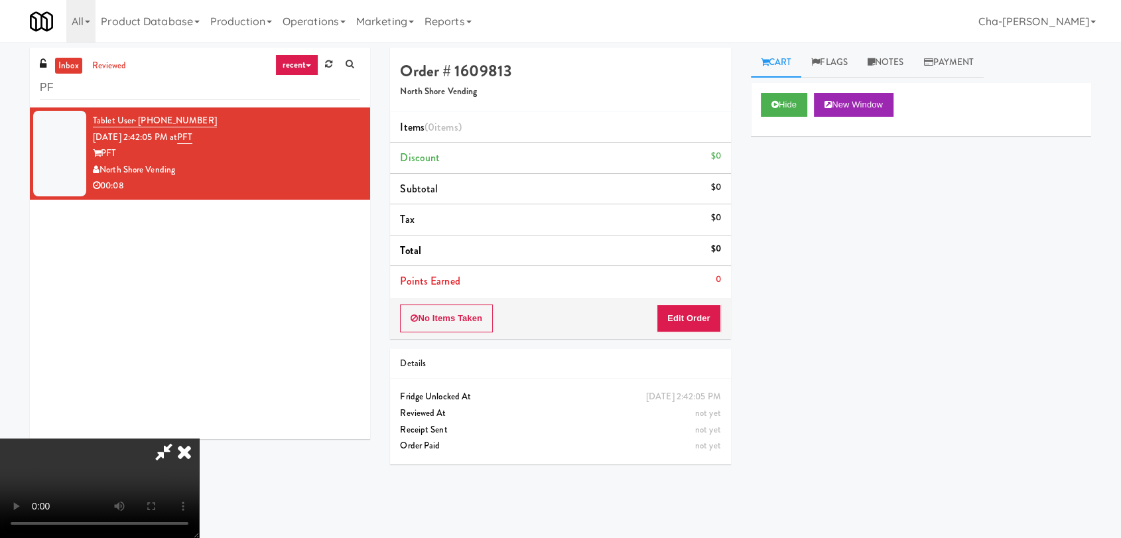
click at [199, 439] on icon at bounding box center [184, 452] width 29 height 27
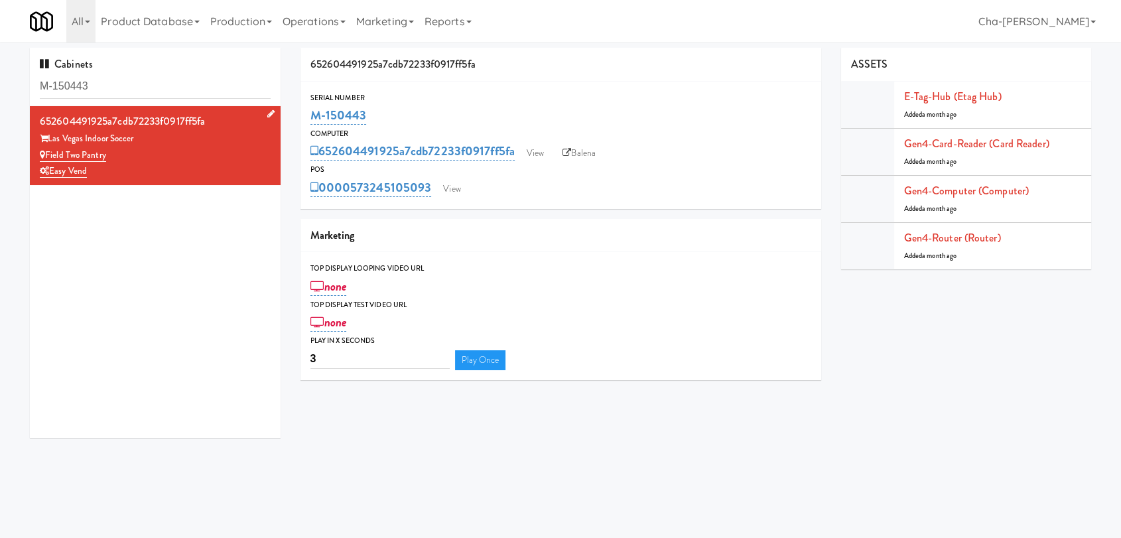
drag, startPoint x: 109, startPoint y: 155, endPoint x: 46, endPoint y: 155, distance: 63.0
click at [46, 155] on div "Field Two Pantry" at bounding box center [155, 155] width 231 height 17
copy link "Field Two Pantry"
click at [531, 158] on link "View" at bounding box center [527, 153] width 31 height 20
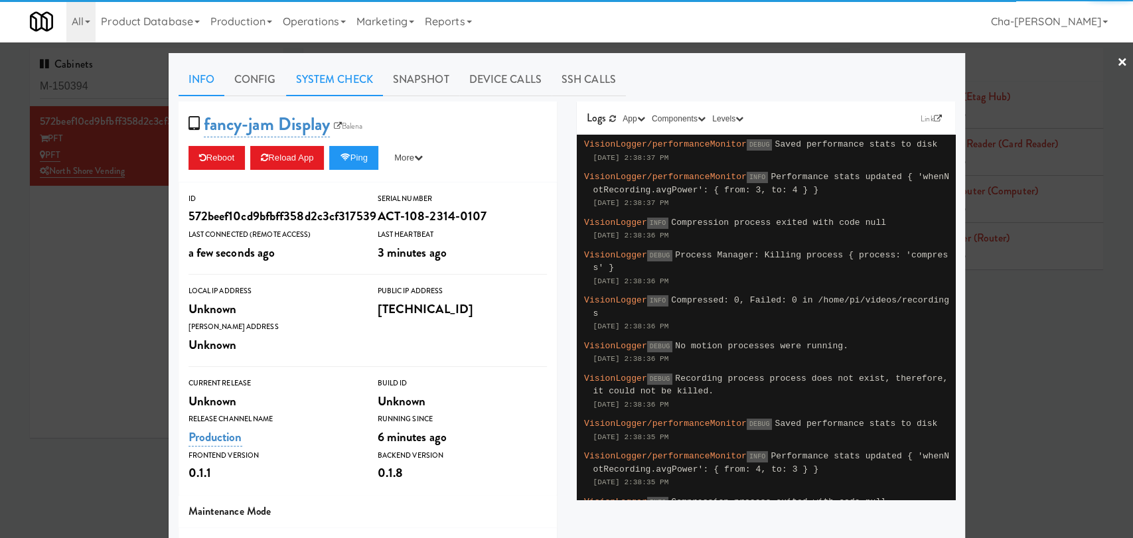
click at [332, 72] on link "System Check" at bounding box center [334, 79] width 97 height 33
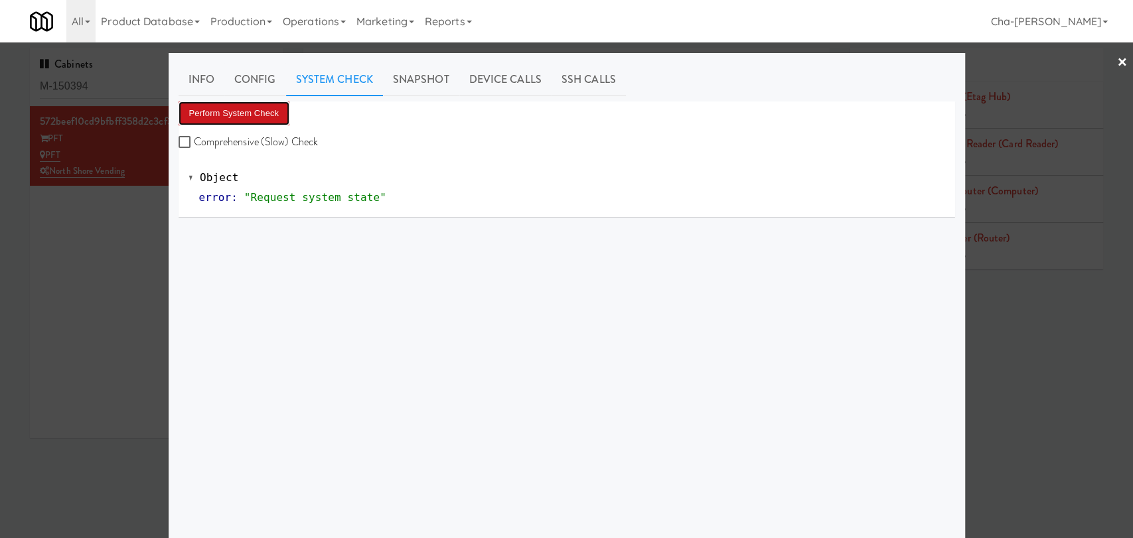
click at [232, 115] on button "Perform System Check" at bounding box center [233, 114] width 111 height 24
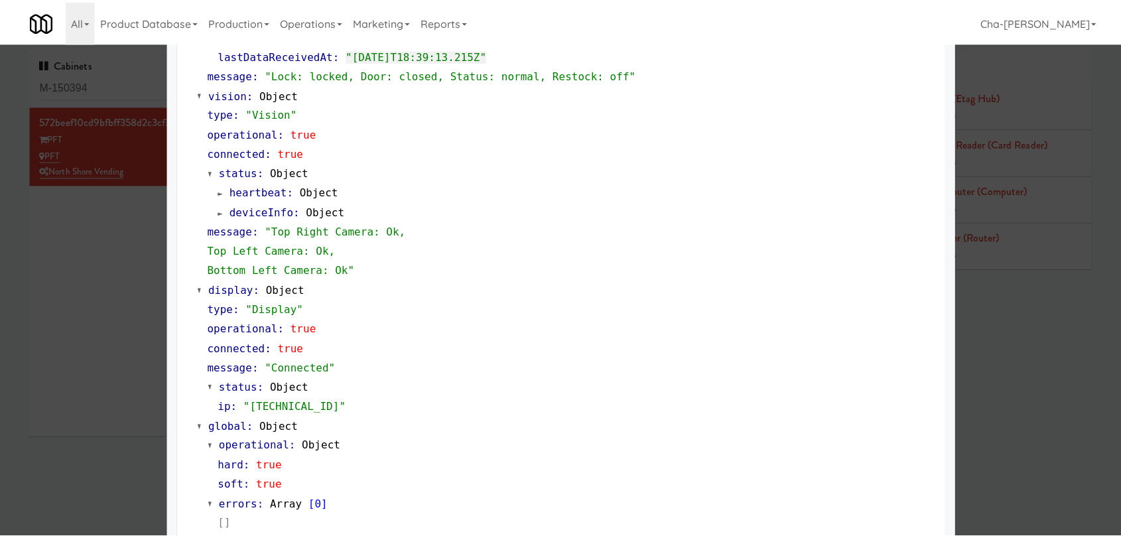
scroll to position [492, 0]
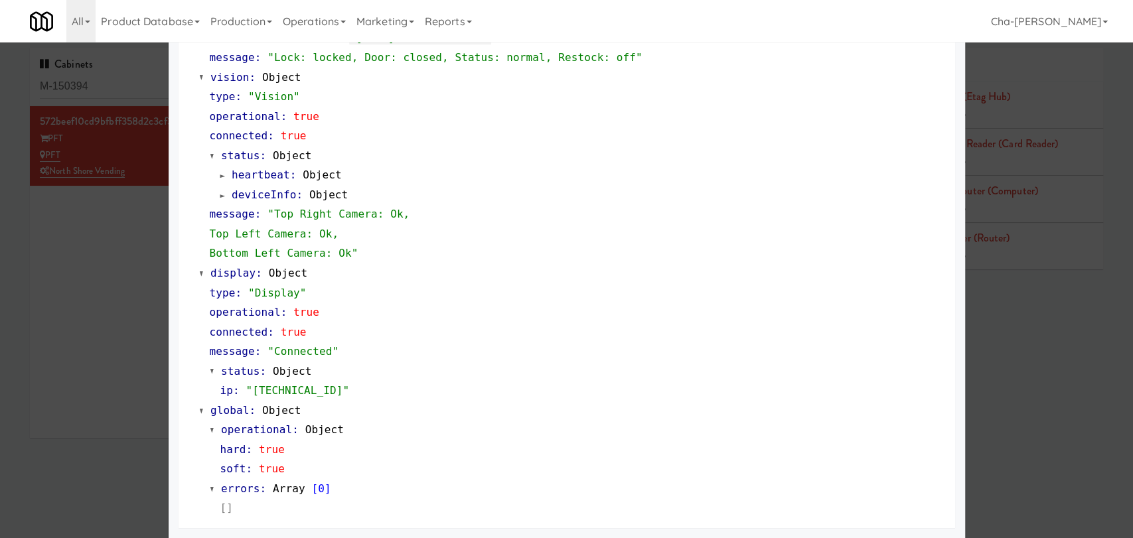
click at [90, 395] on div at bounding box center [566, 269] width 1133 height 538
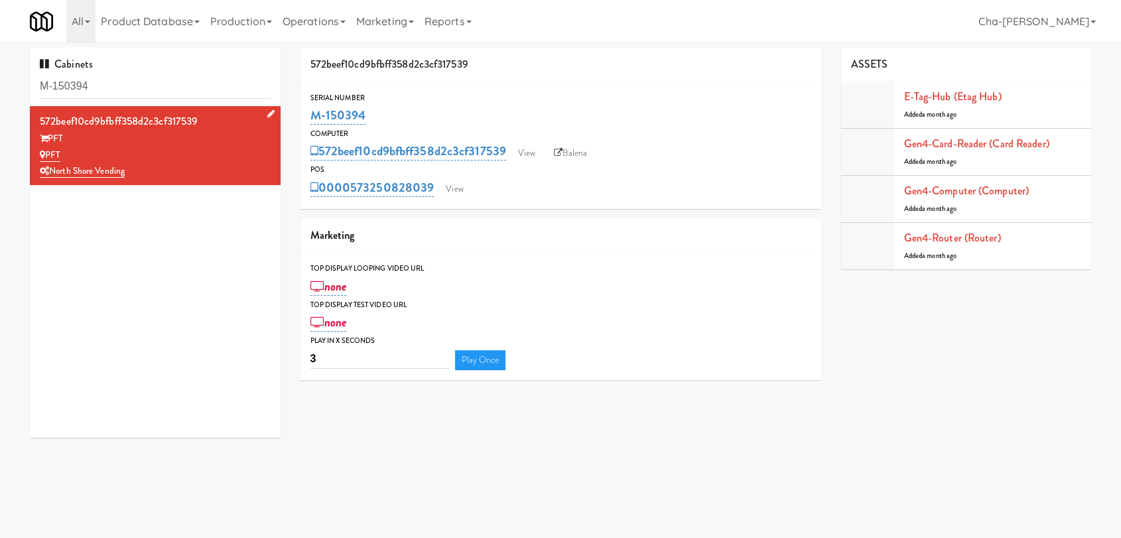
drag, startPoint x: 74, startPoint y: 147, endPoint x: 46, endPoint y: 150, distance: 28.7
click at [46, 150] on div "PFT" at bounding box center [155, 155] width 231 height 17
copy link "PFT"
